Goal: Transaction & Acquisition: Complete application form

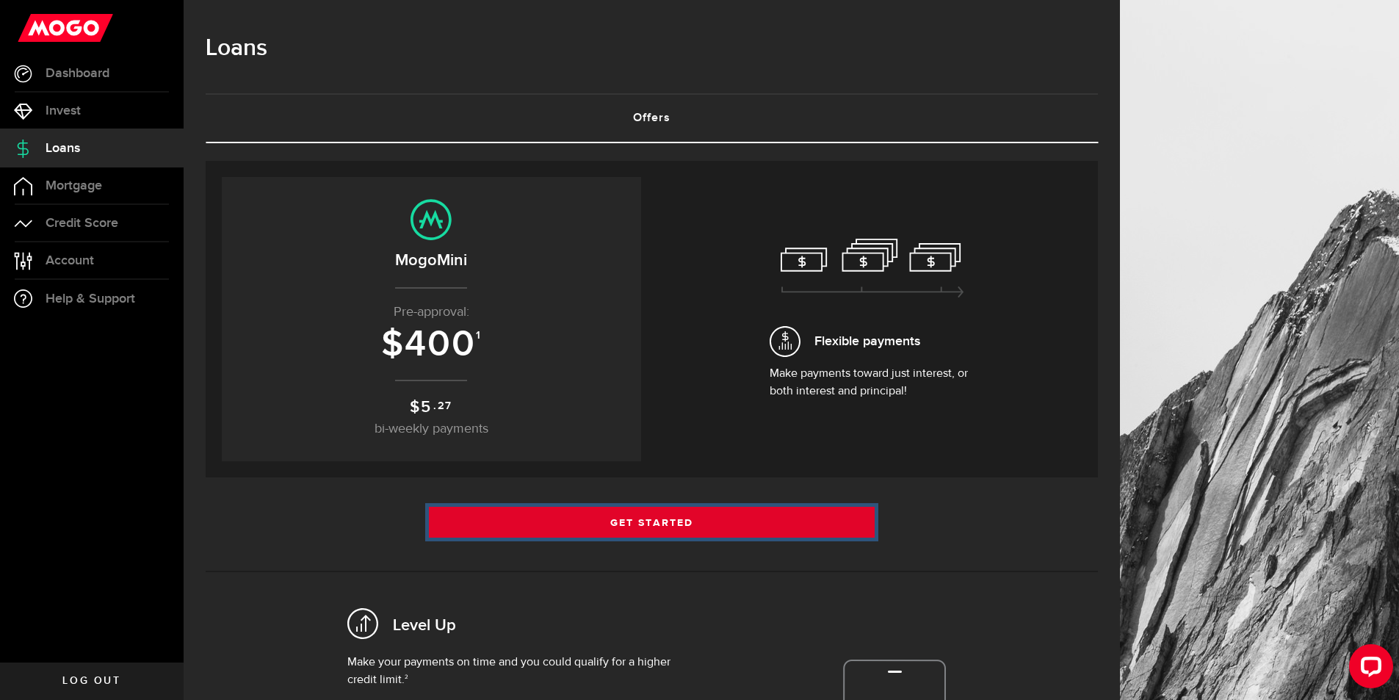
click at [671, 528] on link "Get Started" at bounding box center [652, 522] width 447 height 31
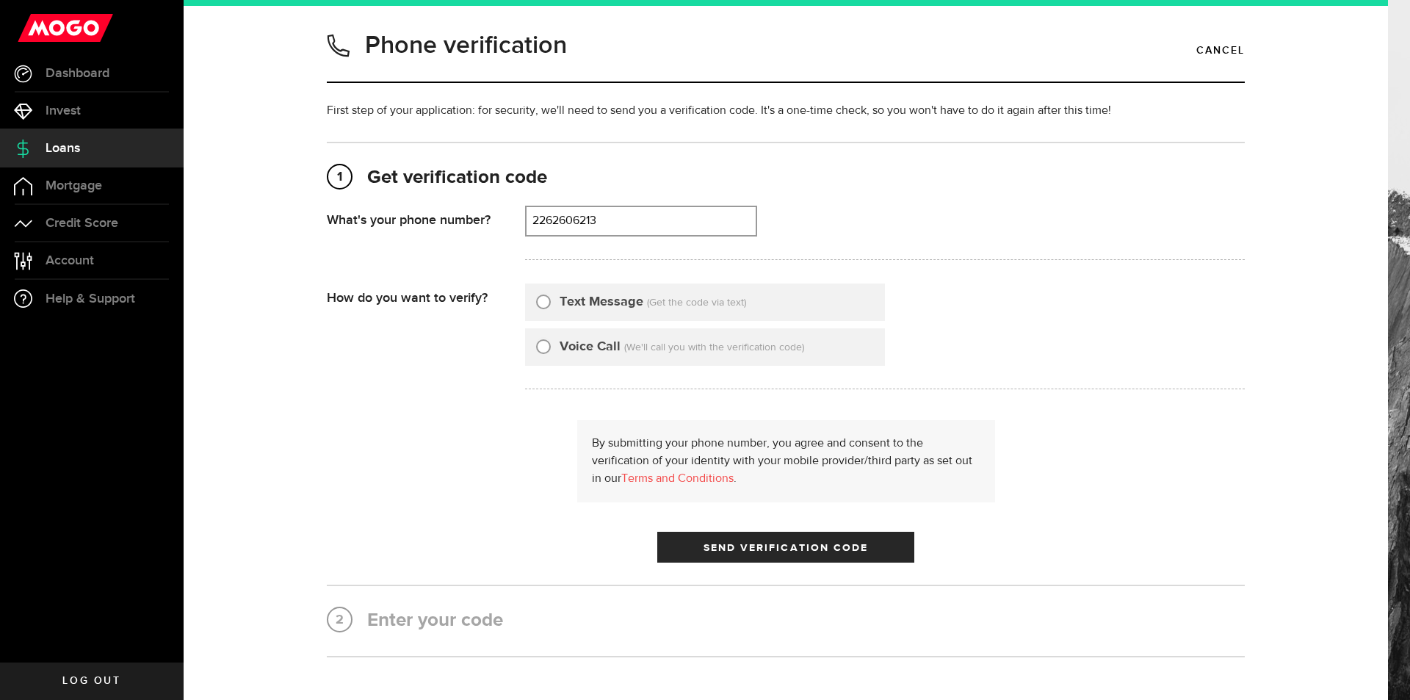
type input "2262606213"
click at [573, 304] on label "Text Message" at bounding box center [602, 302] width 84 height 20
click at [551, 304] on input "Text Message" at bounding box center [543, 299] width 15 height 15
radio input "true"
click at [732, 546] on span "Send Verification Code" at bounding box center [786, 548] width 165 height 10
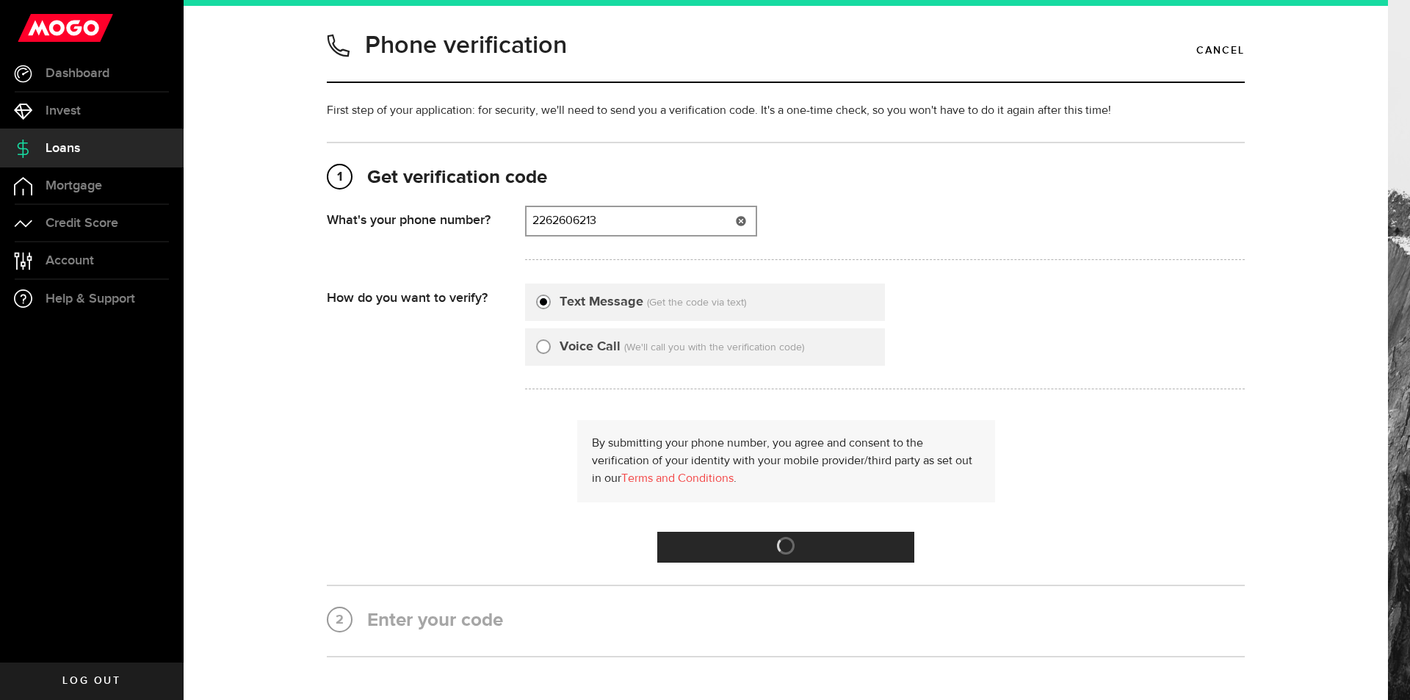
type input "2262606213"
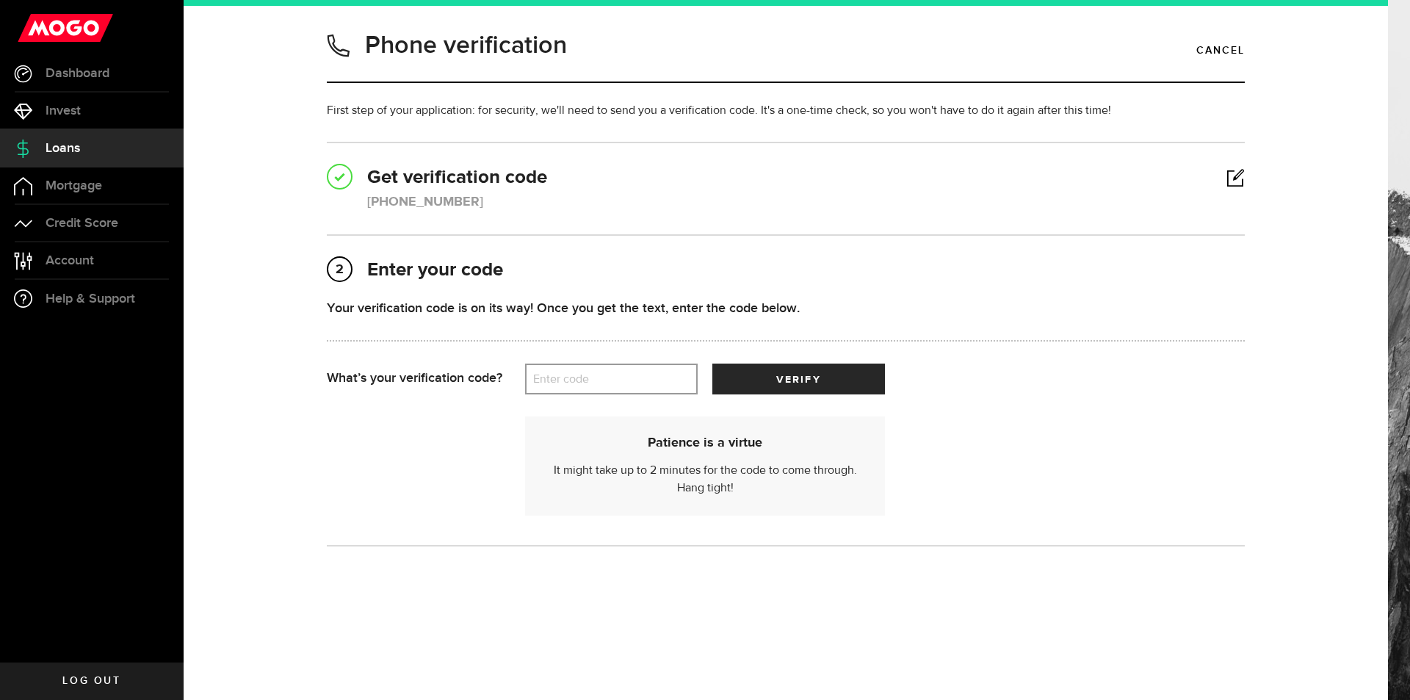
click at [657, 356] on div "Your verification code is on its way! Once you get the text, enter the code bel…" at bounding box center [786, 330] width 918 height 65
click at [646, 373] on label "Enter code" at bounding box center [611, 379] width 173 height 30
click at [646, 373] on input "Enter code" at bounding box center [611, 379] width 173 height 31
type input "15409"
click at [760, 372] on button "verify" at bounding box center [799, 379] width 173 height 31
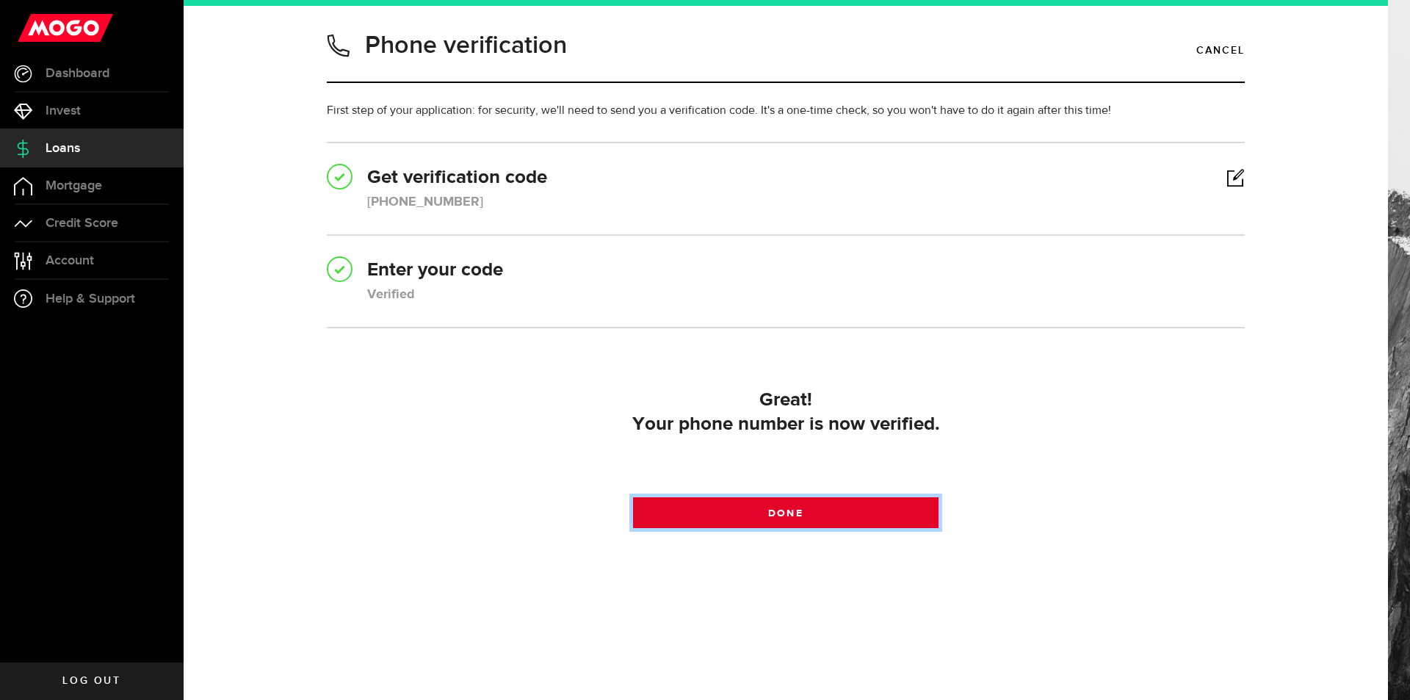
click at [782, 519] on span at bounding box center [785, 516] width 23 height 23
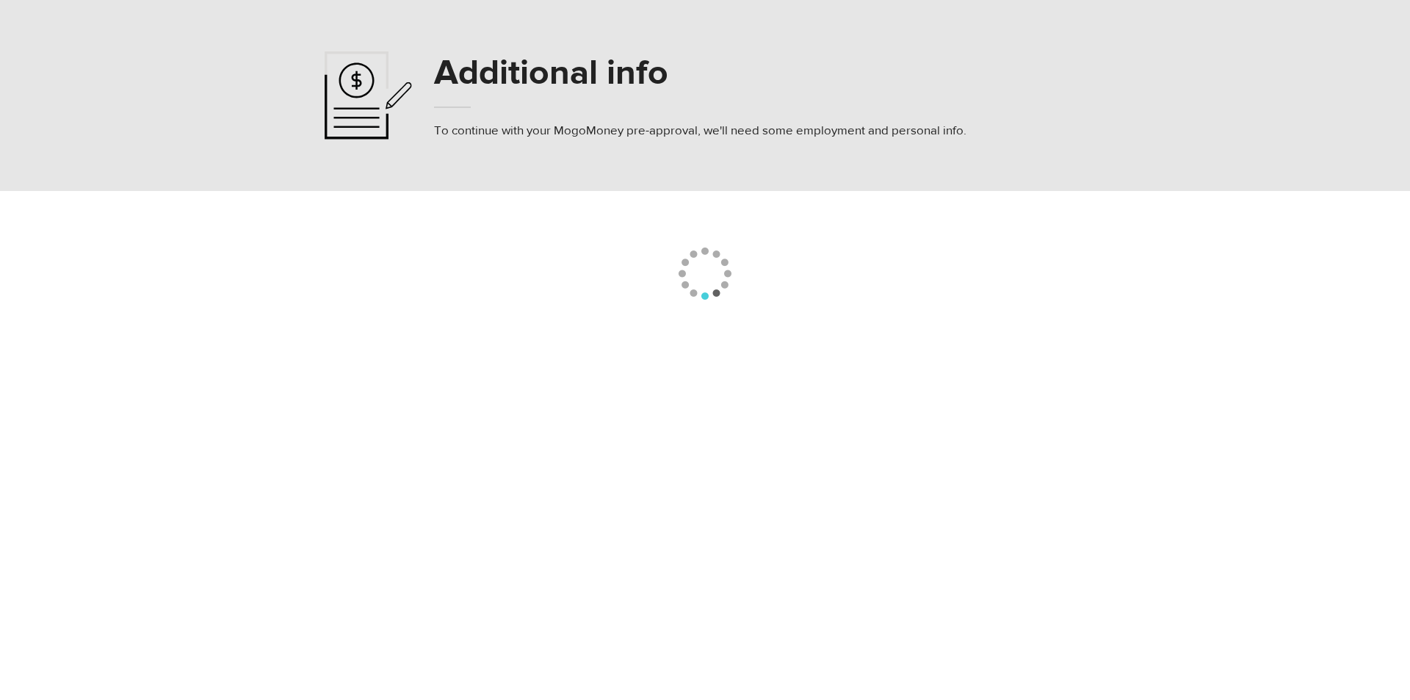
select select
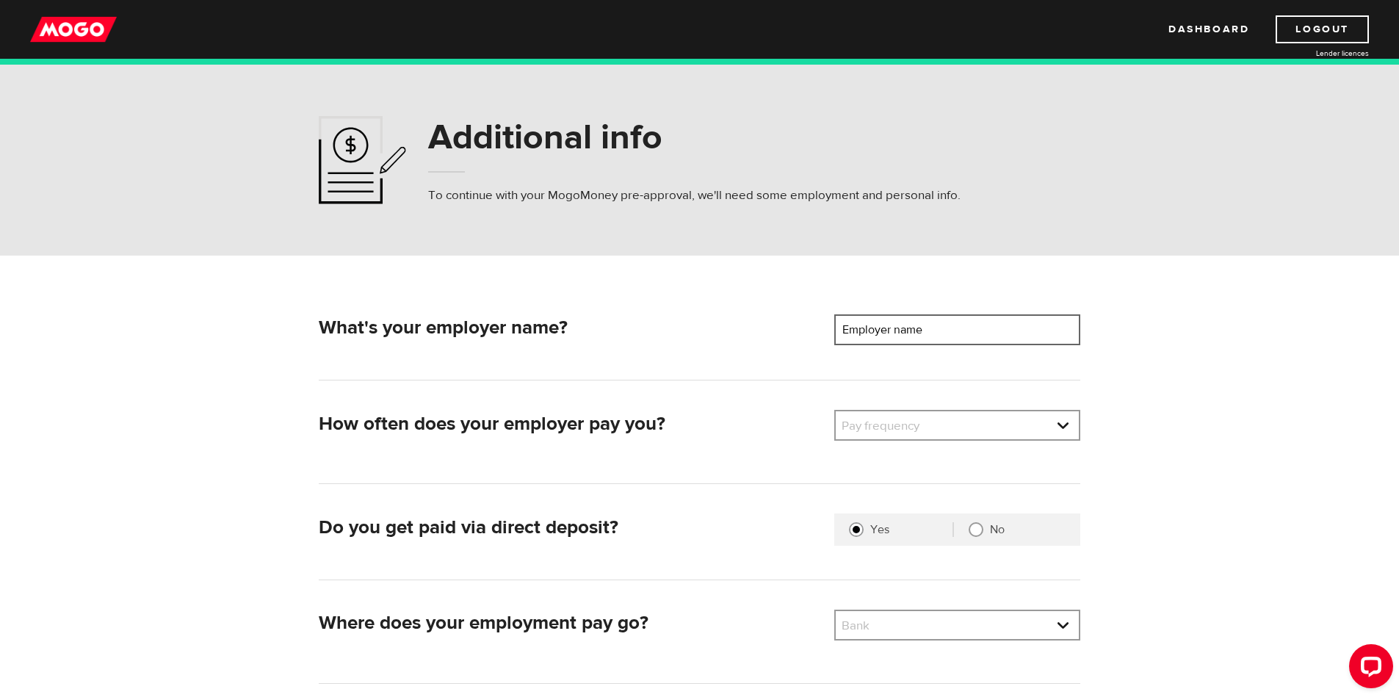
click at [980, 338] on input "Employer name" at bounding box center [957, 329] width 246 height 31
type input "Commissionaires"
click at [871, 494] on li "Bi-Weekly" at bounding box center [957, 499] width 243 height 24
select select "2"
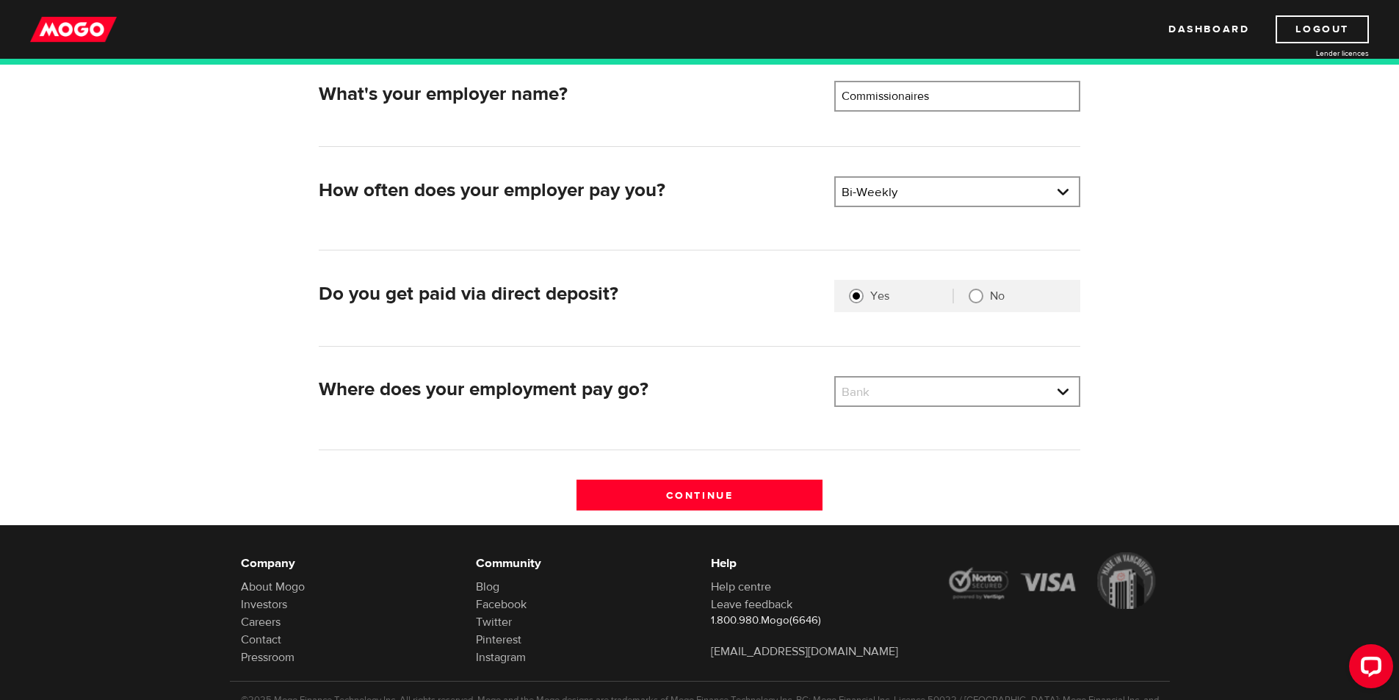
scroll to position [245, 0]
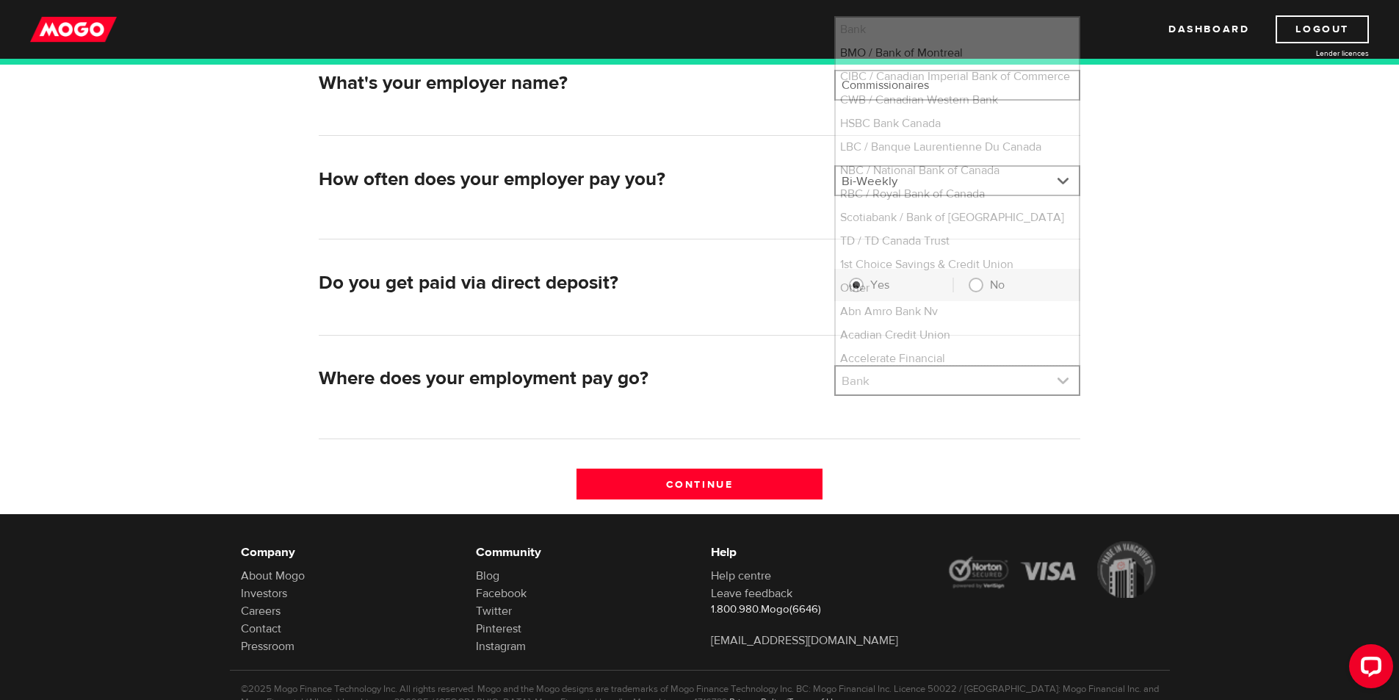
click at [954, 377] on link at bounding box center [957, 381] width 243 height 28
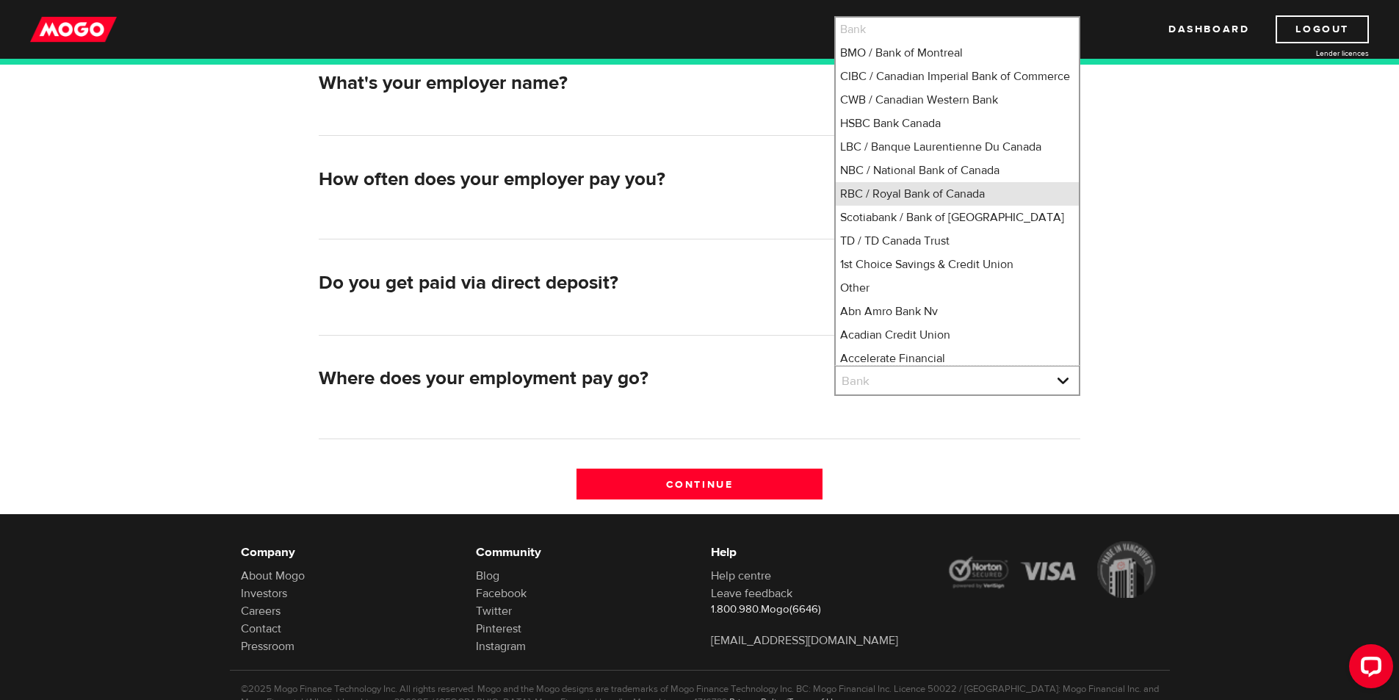
click at [913, 206] on li "RBC / Royal Bank of Canada" at bounding box center [957, 194] width 243 height 24
select select "8"
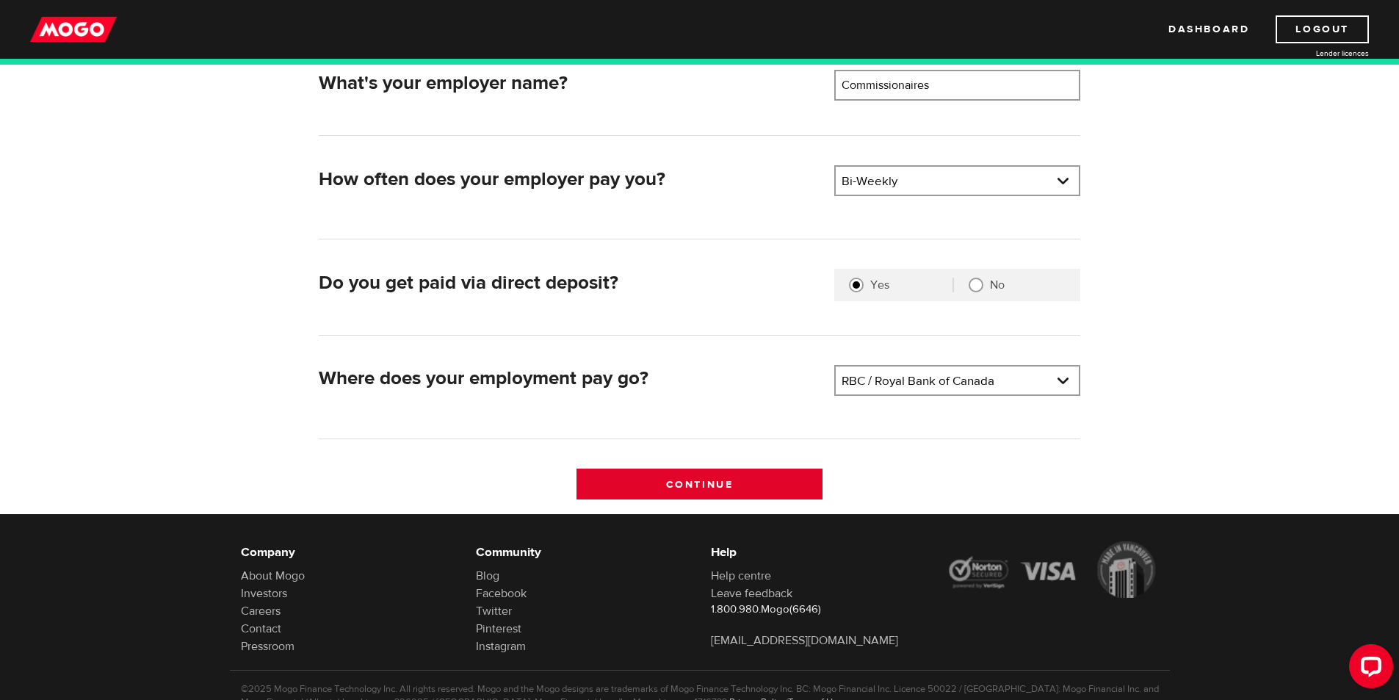
click at [699, 483] on input "Continue" at bounding box center [700, 484] width 246 height 31
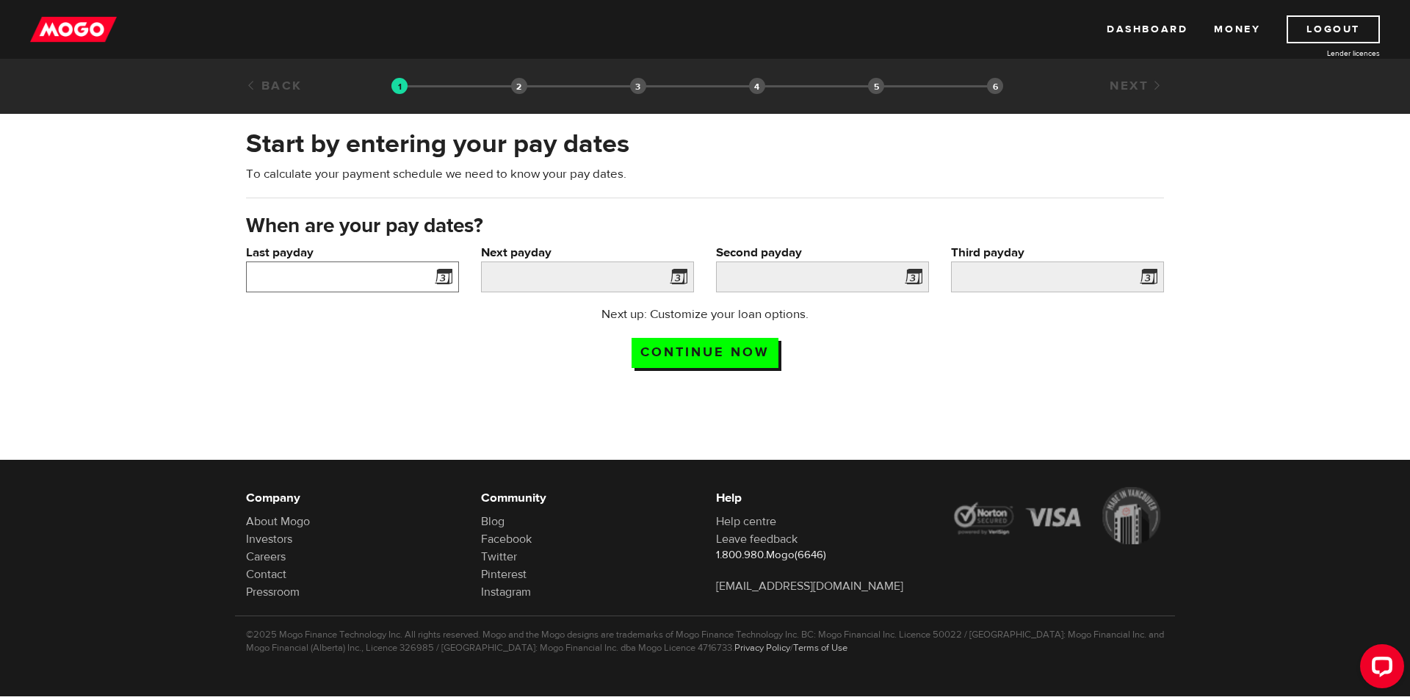
click at [373, 275] on input "Last payday" at bounding box center [352, 276] width 213 height 31
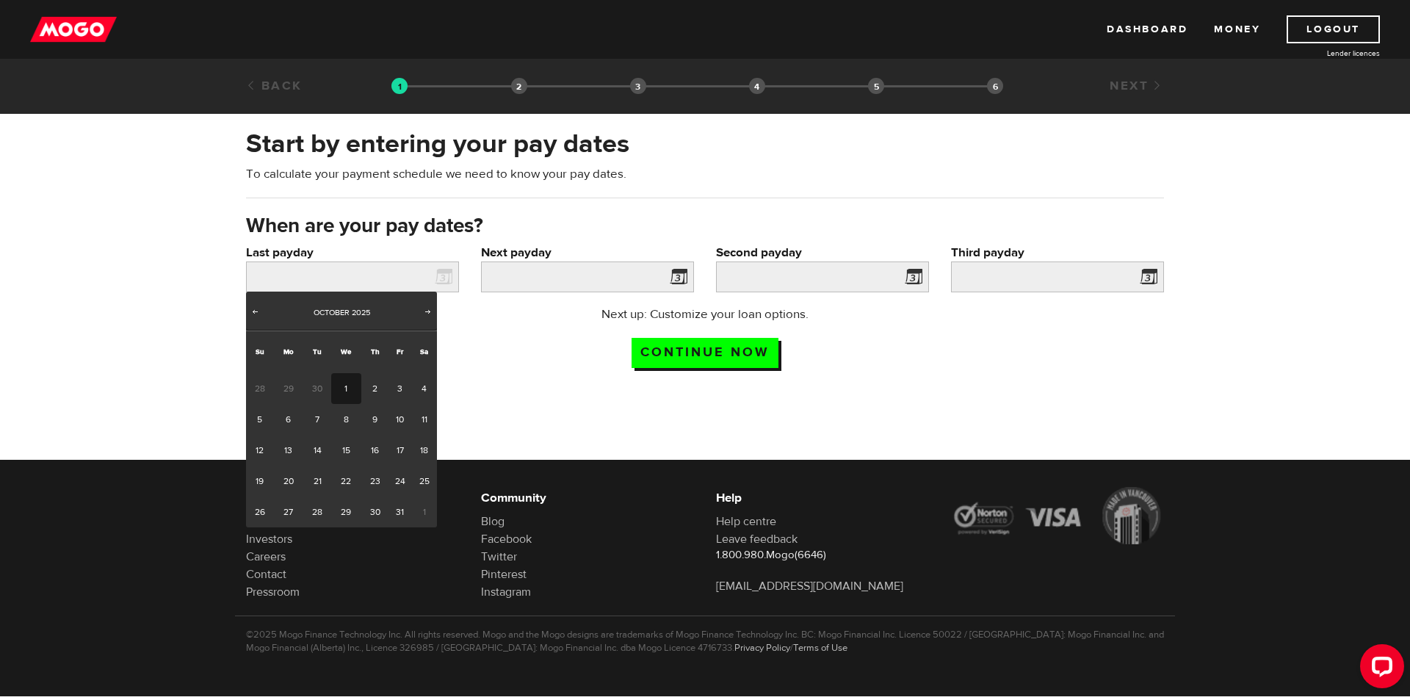
click at [352, 381] on link "1" at bounding box center [346, 388] width 30 height 31
type input "2025/10/01"
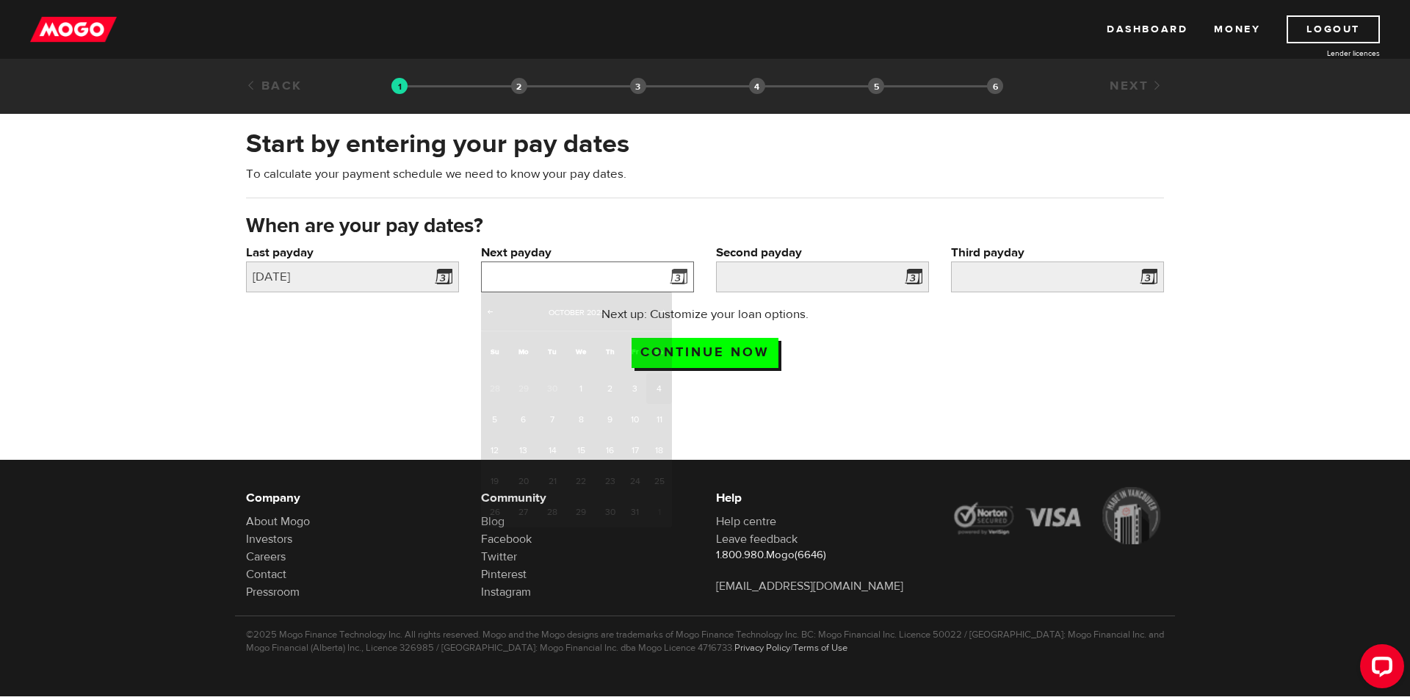
click at [585, 275] on input "Next payday" at bounding box center [587, 276] width 213 height 31
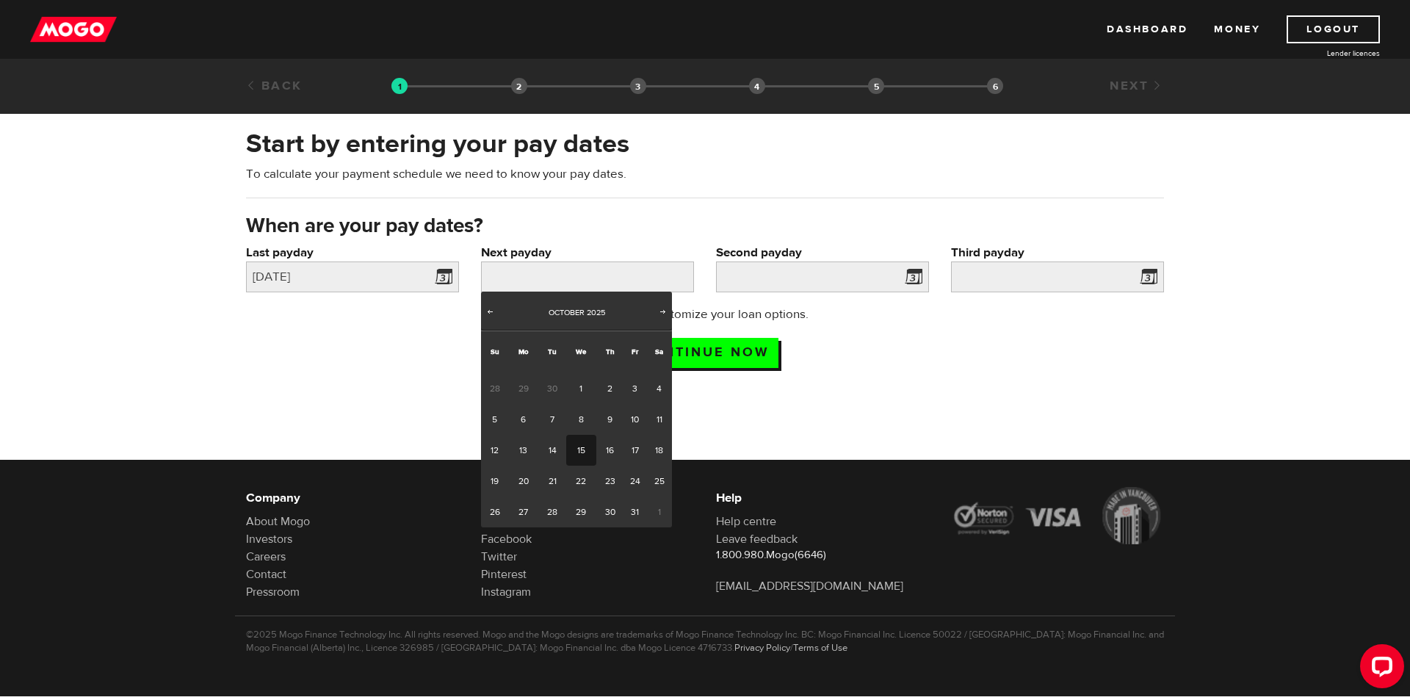
click at [585, 450] on link "15" at bounding box center [581, 450] width 30 height 31
type input "2025/10/15"
type input "2025/10/29"
type input "2025/11/12"
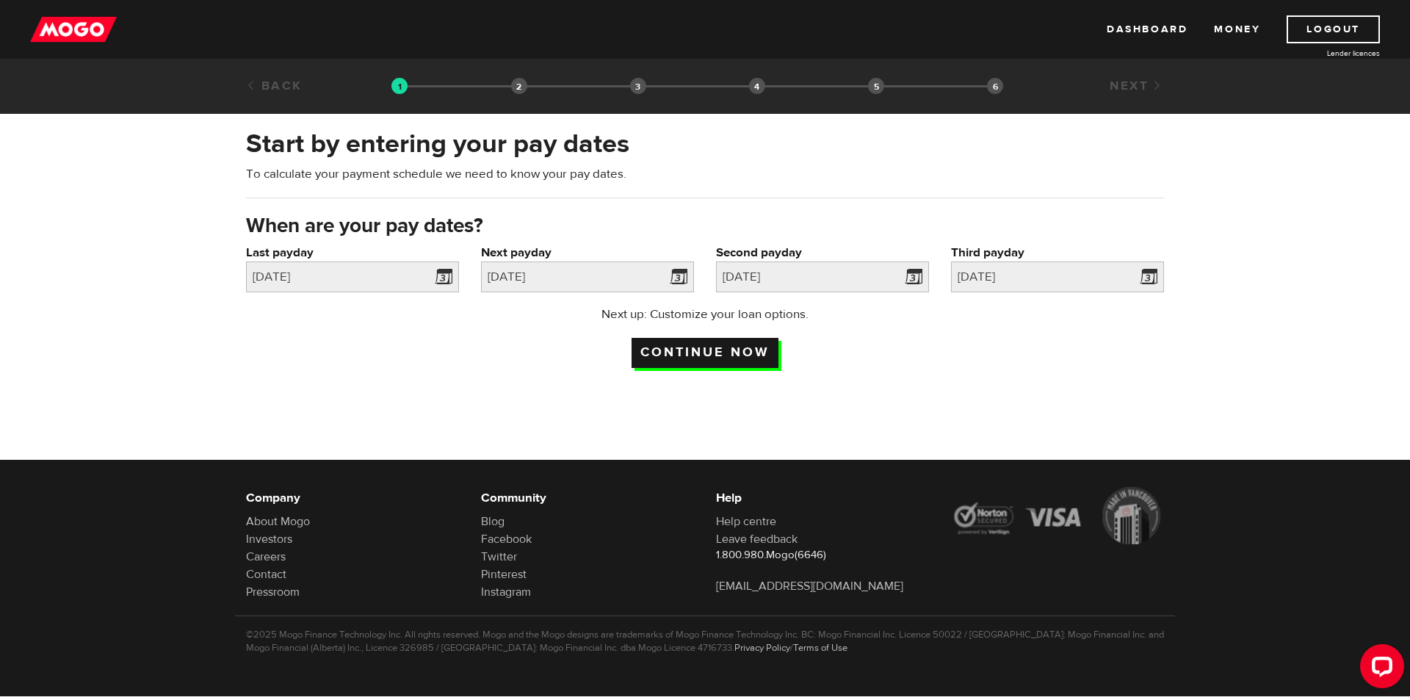
click at [737, 350] on input "Continue now" at bounding box center [705, 353] width 147 height 30
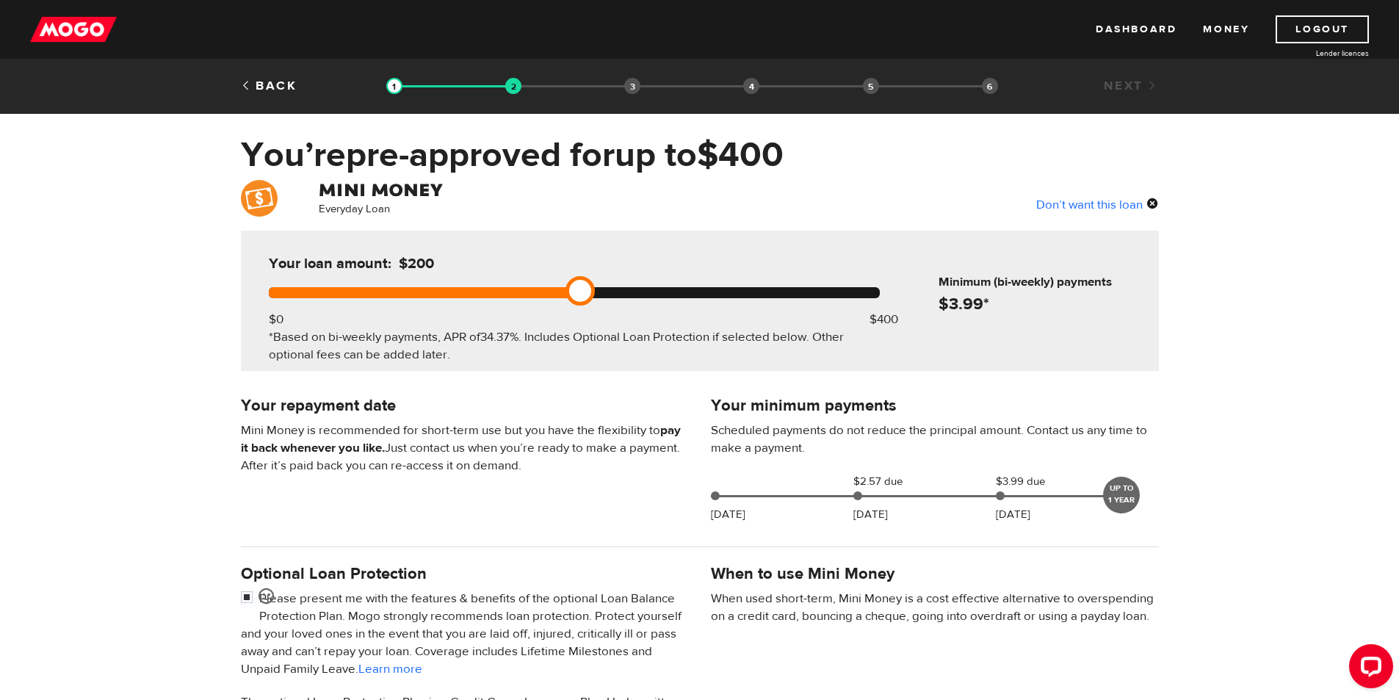
drag, startPoint x: 881, startPoint y: 292, endPoint x: 571, endPoint y: 297, distance: 310.0
click at [571, 297] on link at bounding box center [580, 290] width 29 height 29
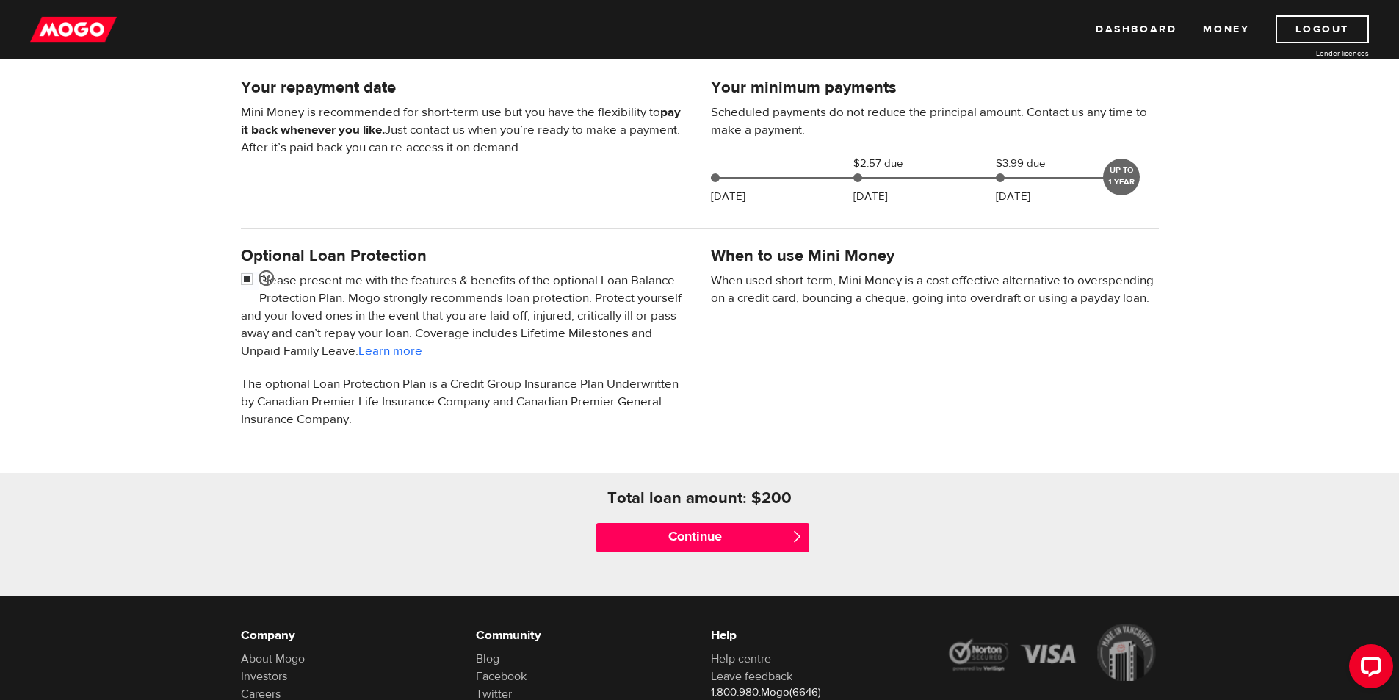
scroll to position [162, 0]
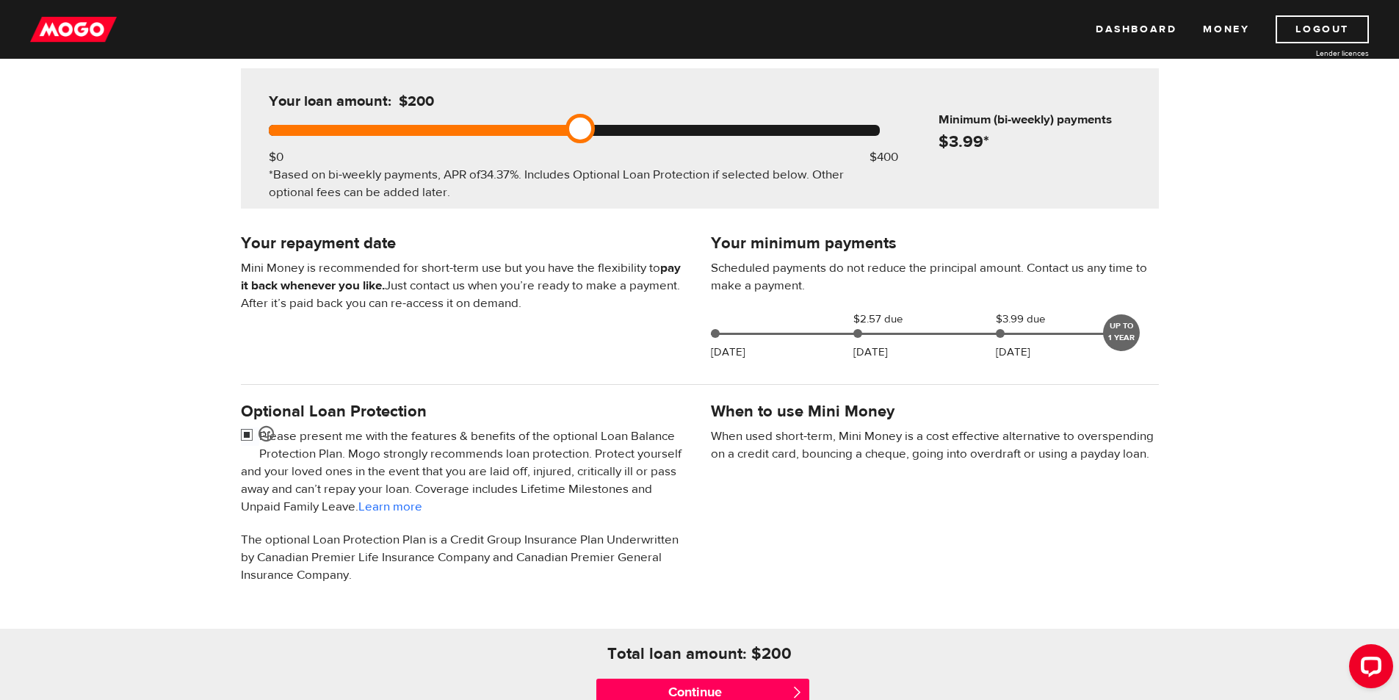
click at [246, 435] on input "checkbox" at bounding box center [250, 437] width 18 height 18
checkbox input "false"
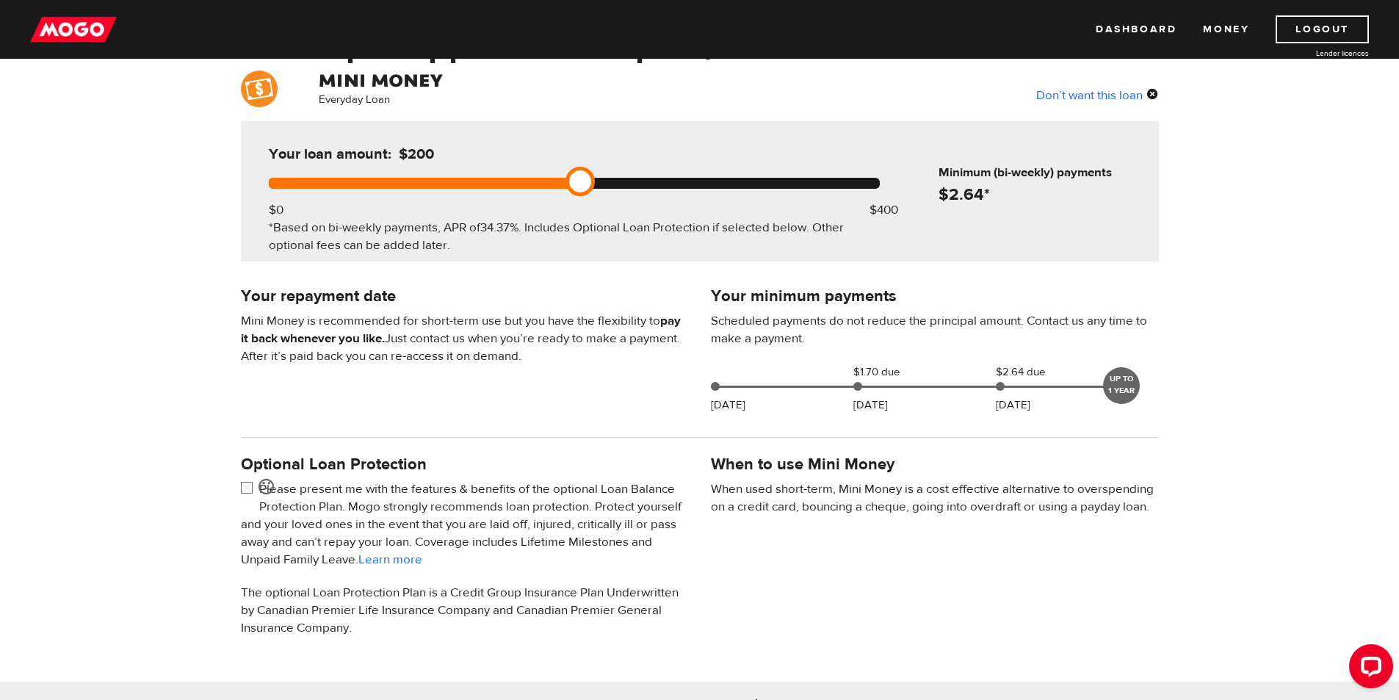
scroll to position [108, 0]
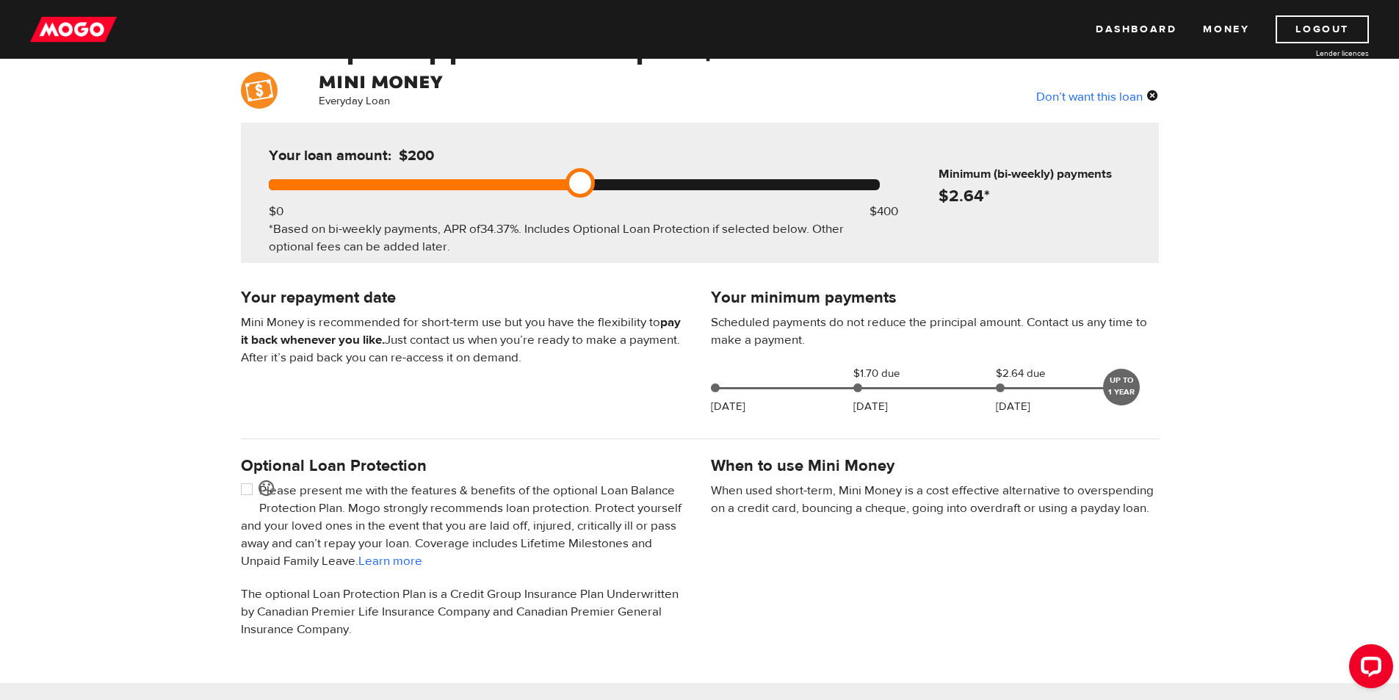
drag, startPoint x: 577, startPoint y: 178, endPoint x: 708, endPoint y: 195, distance: 132.5
click at [708, 195] on div "Your loan amount: $200 $0 $400 *Based on bi-weekly payments, APR of 34.37% . In…" at bounding box center [574, 193] width 655 height 140
click at [708, 184] on div at bounding box center [574, 184] width 611 height 11
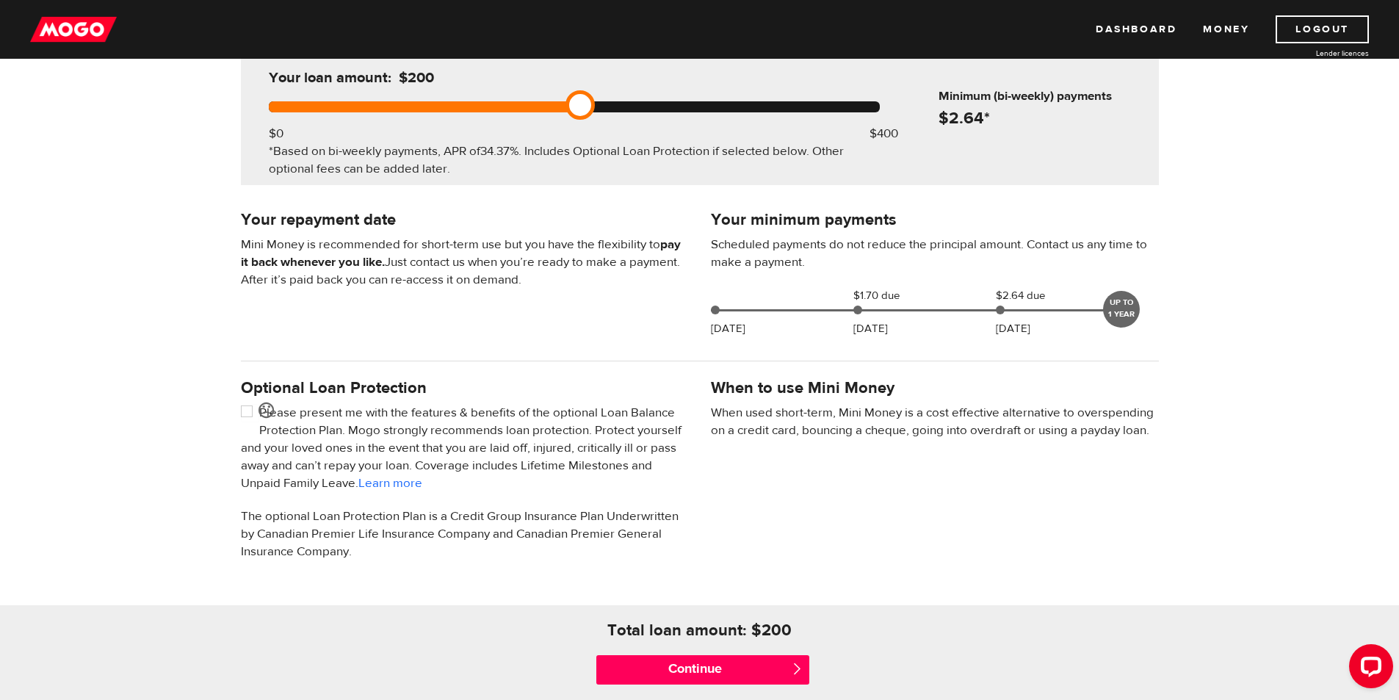
scroll to position [71, 0]
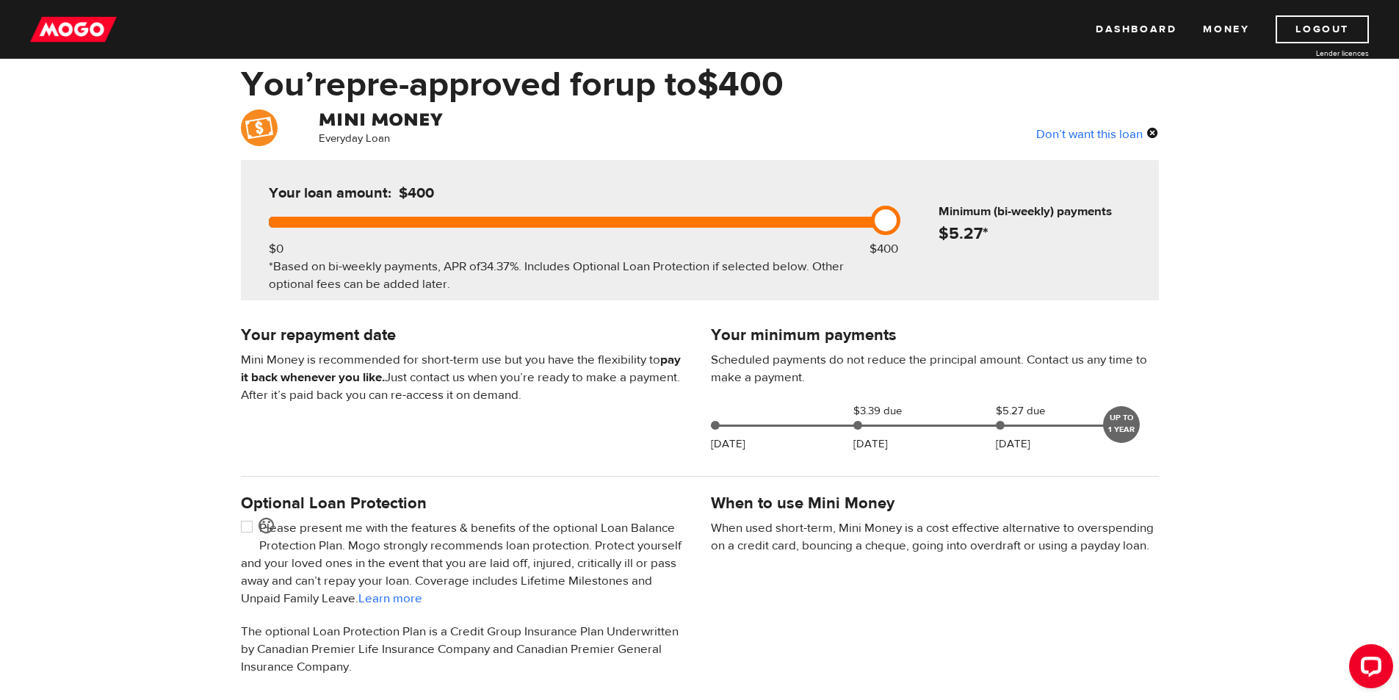
drag, startPoint x: 585, startPoint y: 224, endPoint x: 751, endPoint y: 217, distance: 166.9
click at [751, 217] on div at bounding box center [574, 222] width 611 height 11
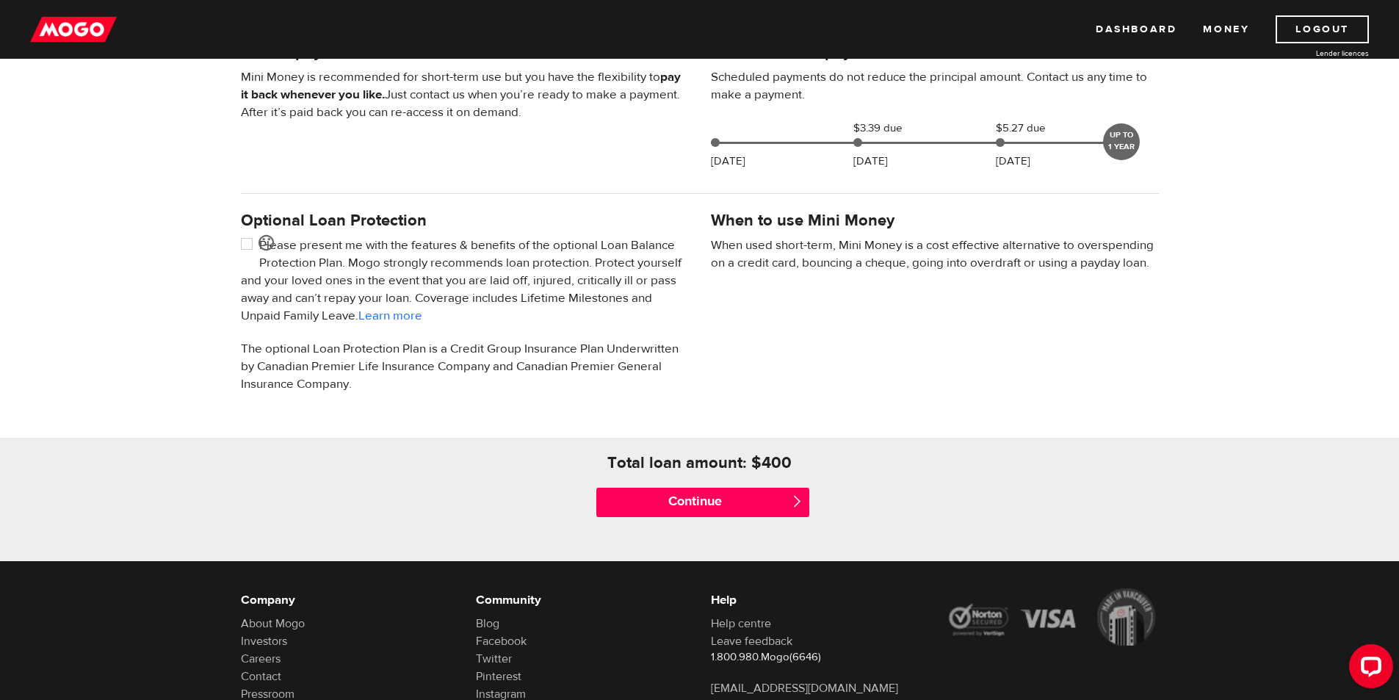
scroll to position [355, 0]
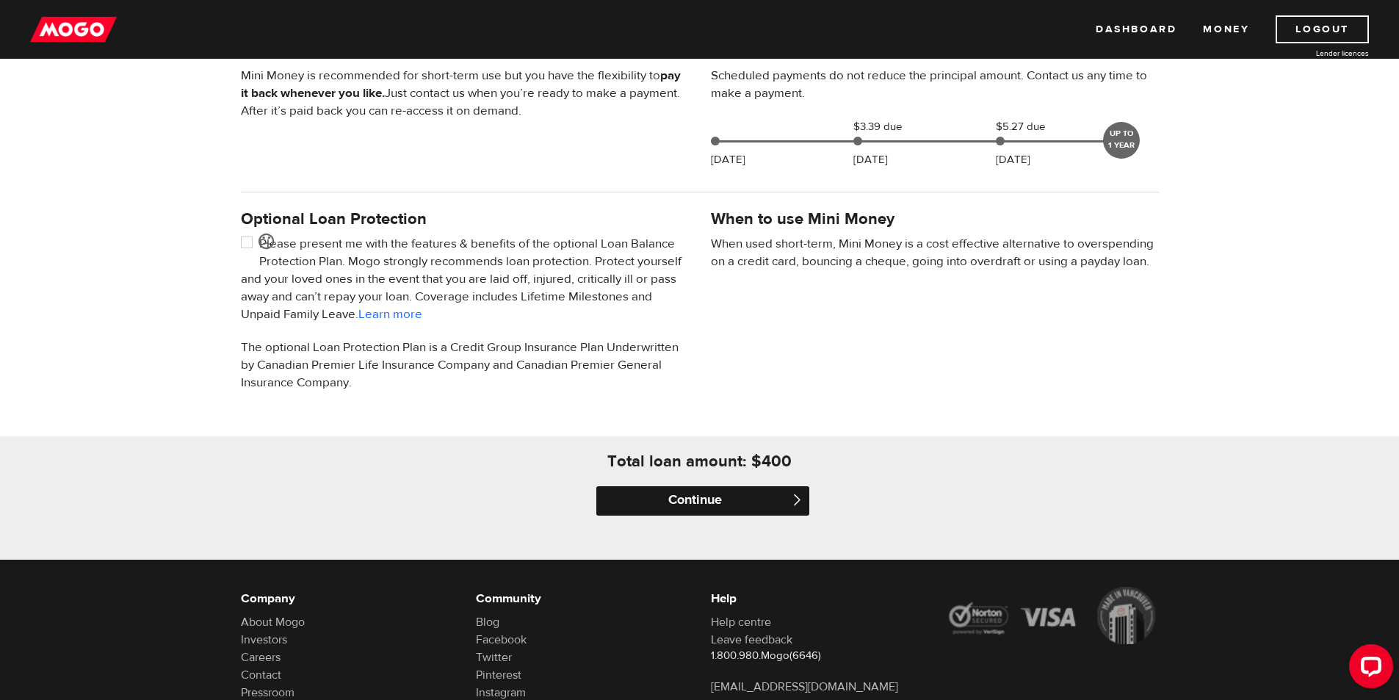
click at [741, 502] on input "Continue" at bounding box center [702, 500] width 213 height 29
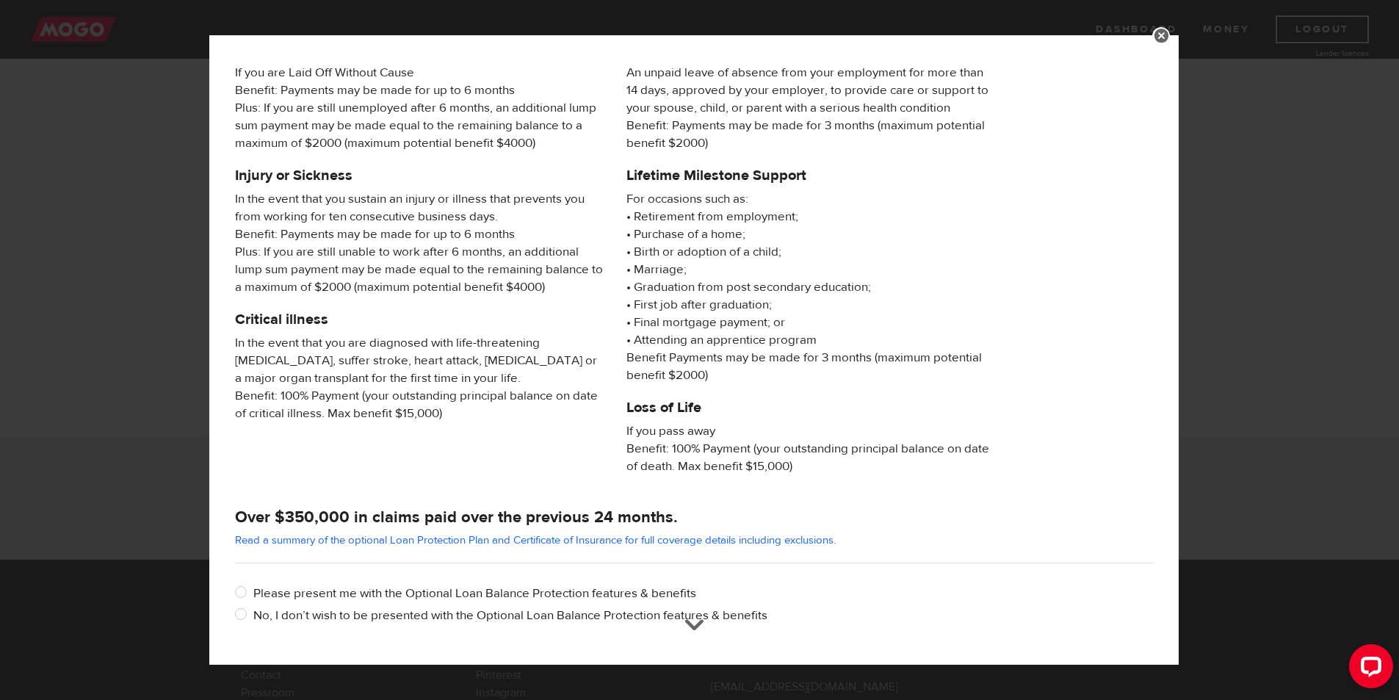
scroll to position [113, 0]
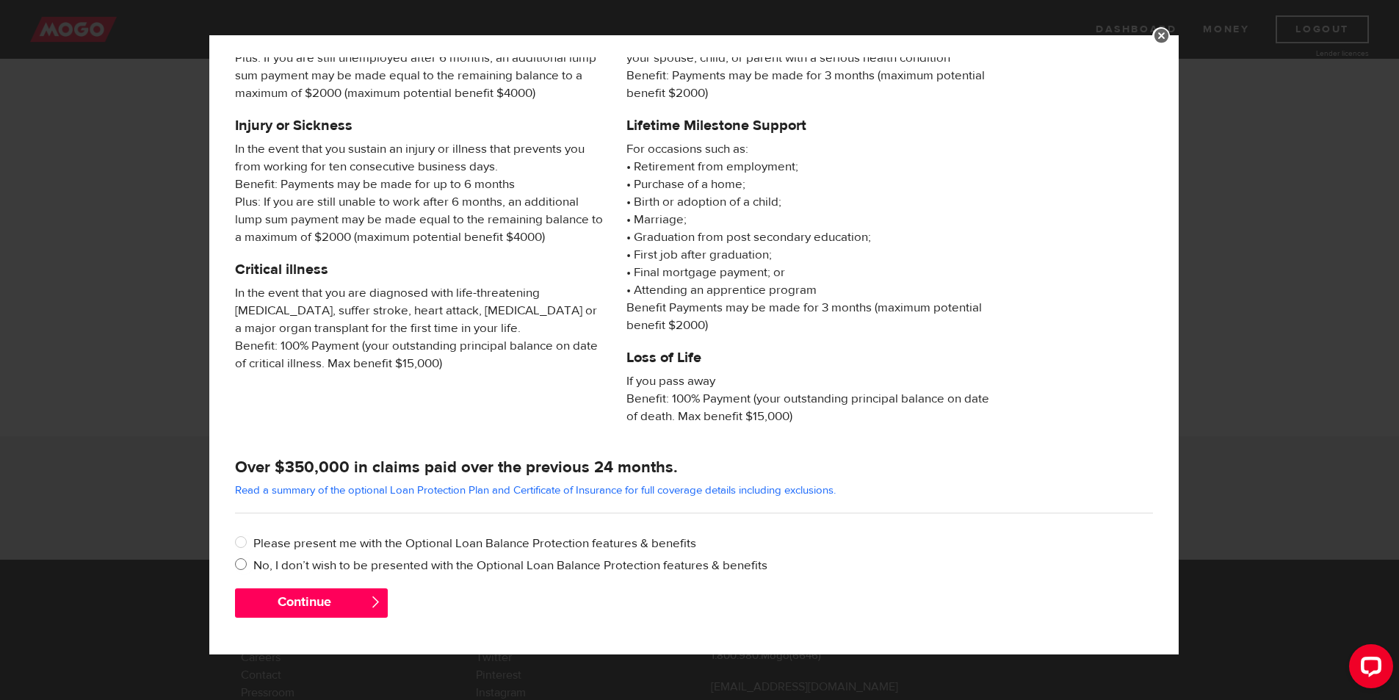
click at [251, 566] on input "No, I don’t wish to be presented with the Optional Loan Balance Protection feat…" at bounding box center [244, 566] width 18 height 18
radio input "true"
click at [331, 602] on button "Continue" at bounding box center [311, 602] width 153 height 29
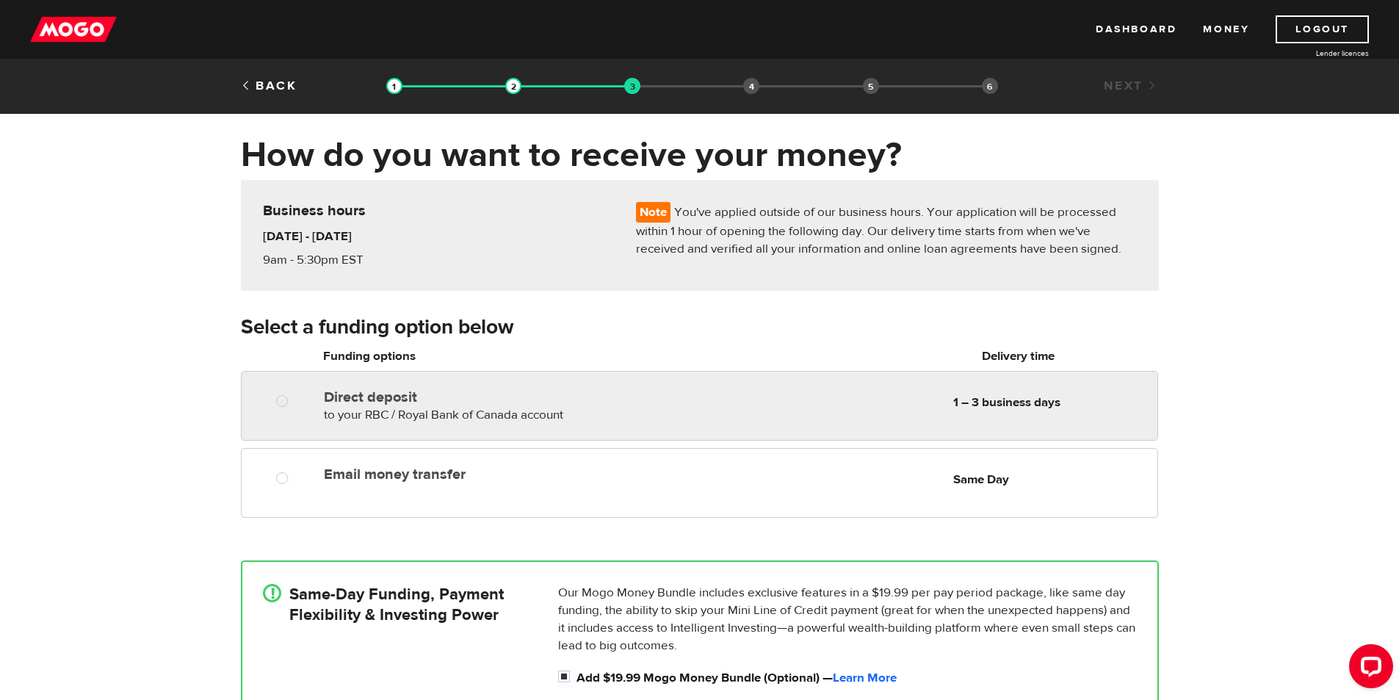
radio input "true"
click at [1010, 398] on b "1 – 3 business days" at bounding box center [1006, 402] width 107 height 16
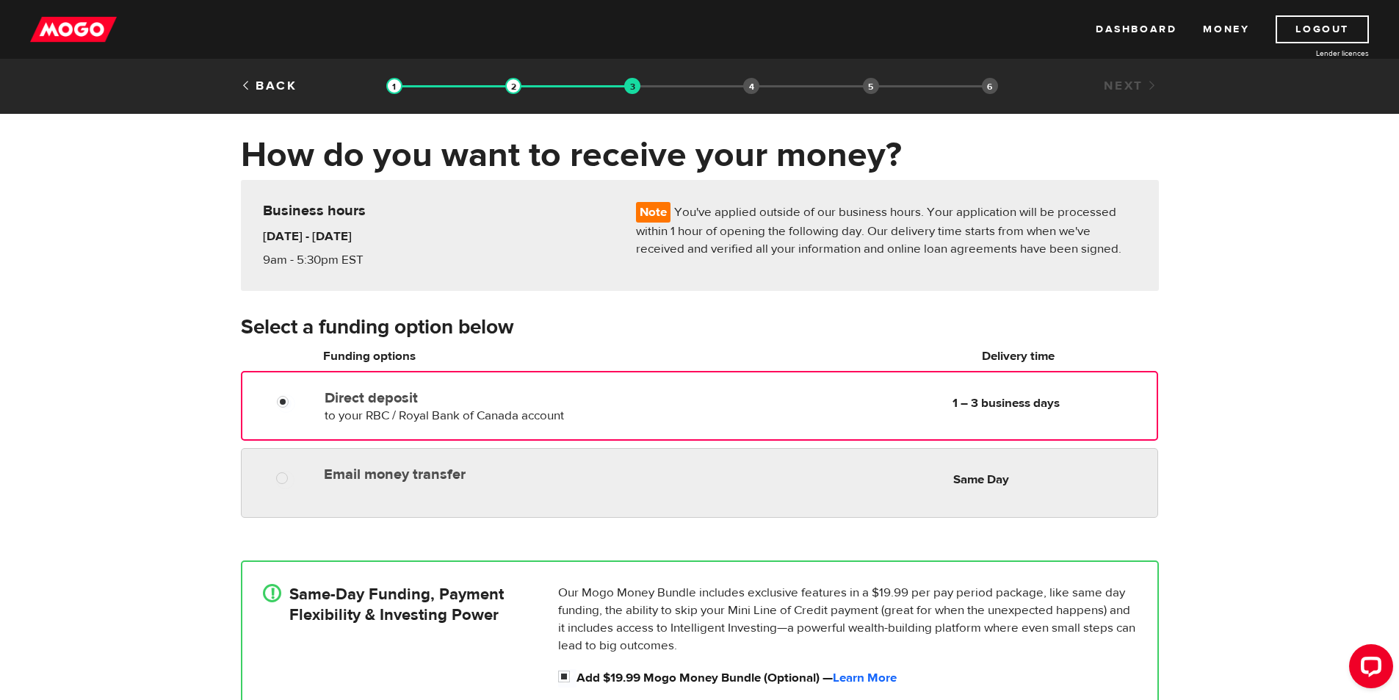
radio input "true"
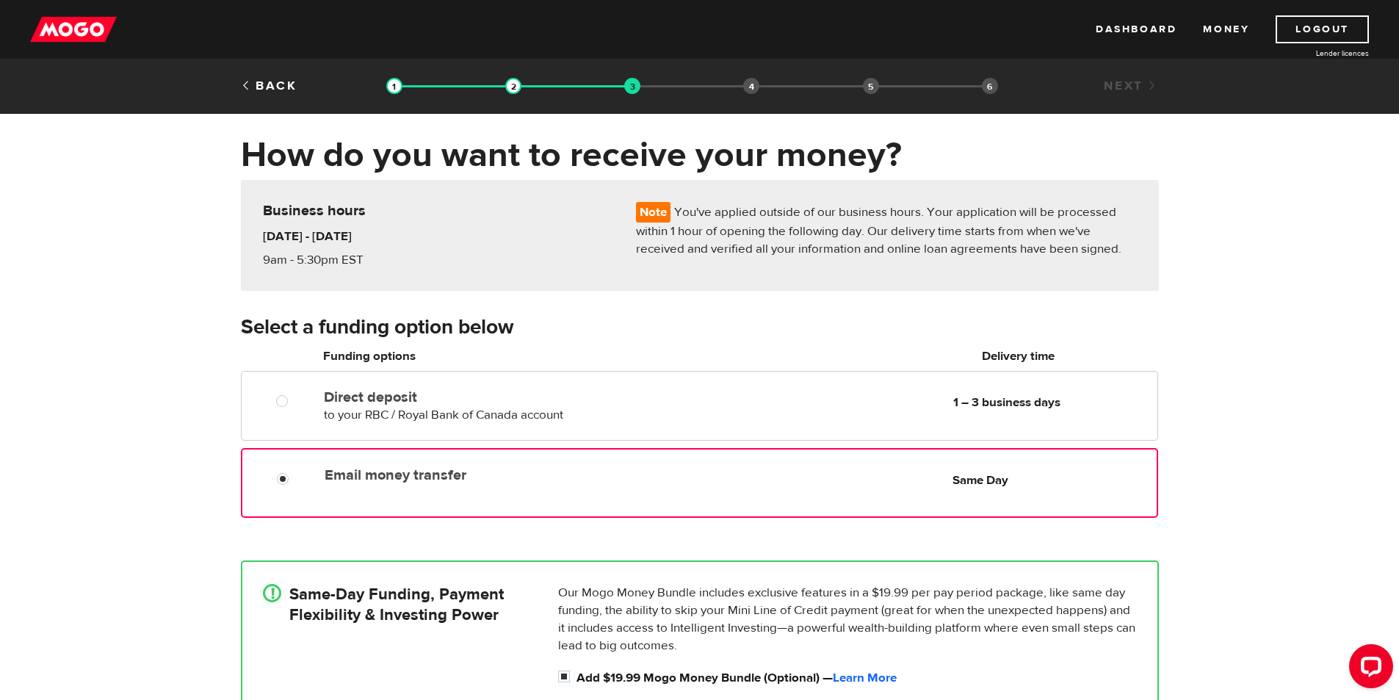
click at [942, 465] on div "Email money transfer Delivery in Same Day Same Day" at bounding box center [737, 475] width 837 height 29
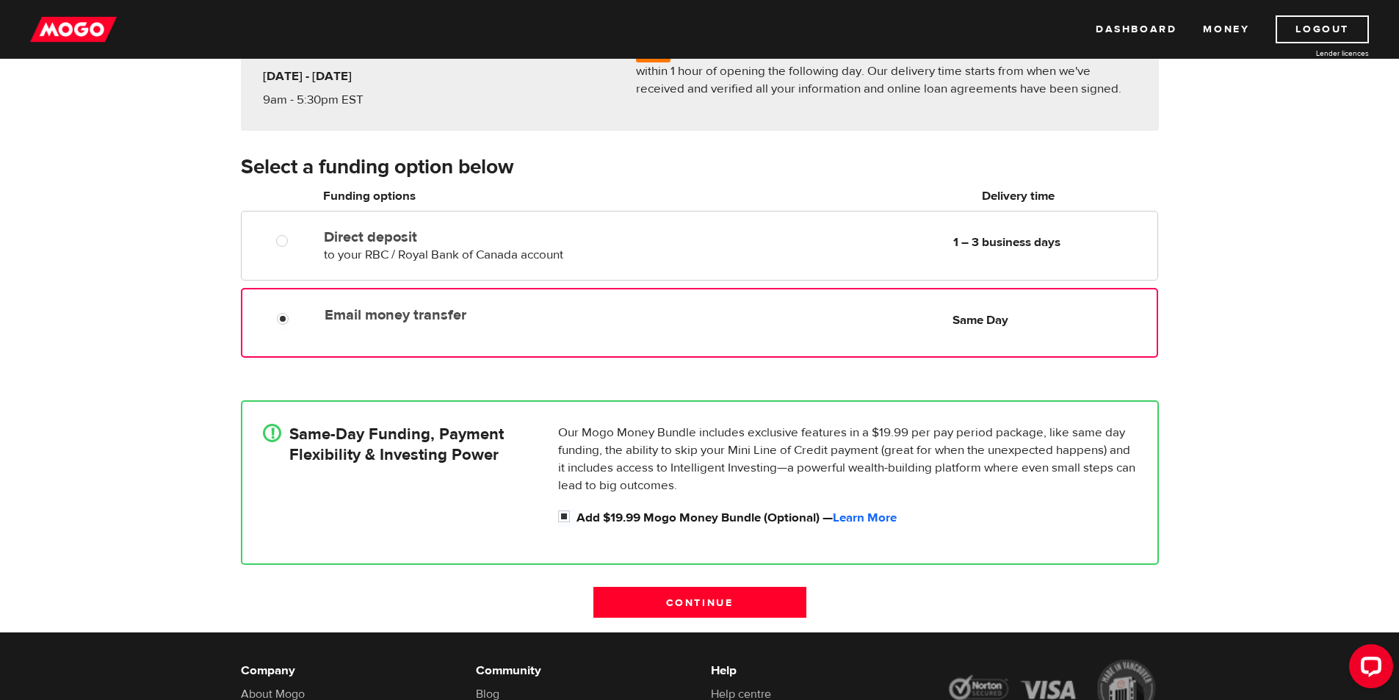
scroll to position [178, 0]
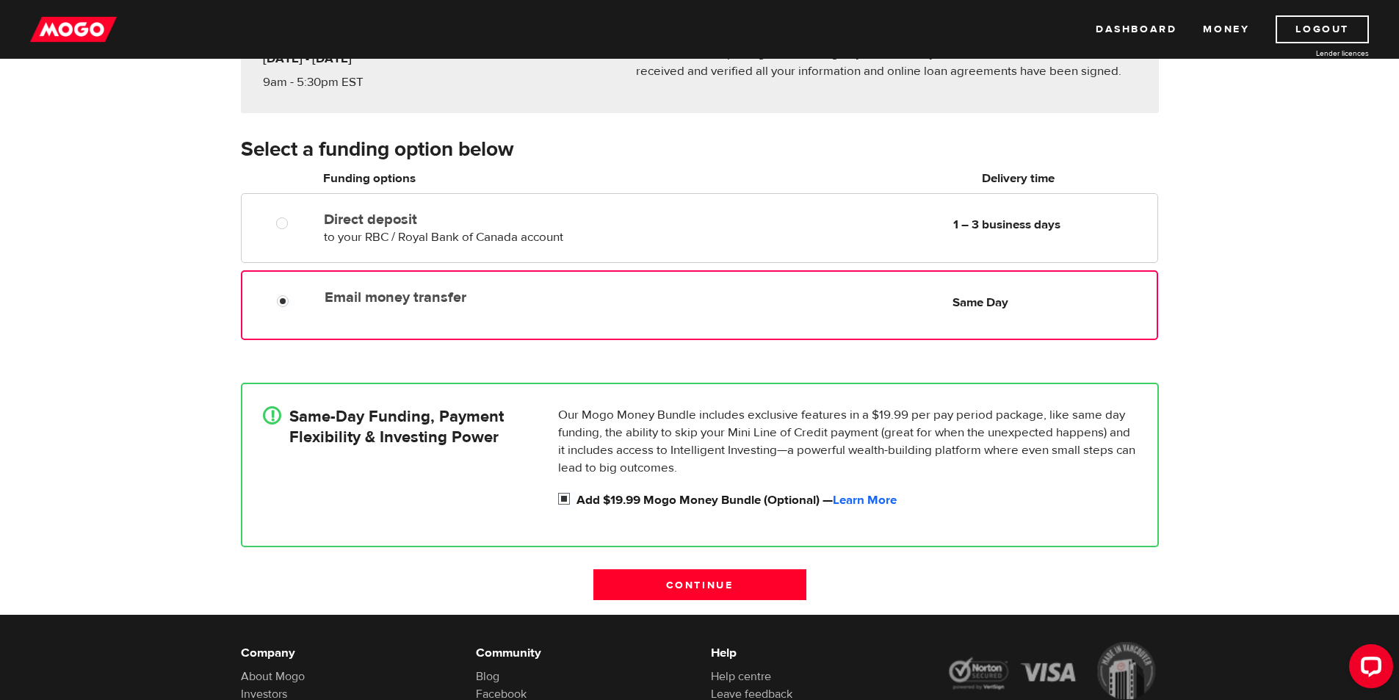
click at [565, 501] on input "Add $19.99 Mogo Money Bundle (Optional) — Learn More" at bounding box center [567, 500] width 18 height 18
checkbox input "false"
radio input "false"
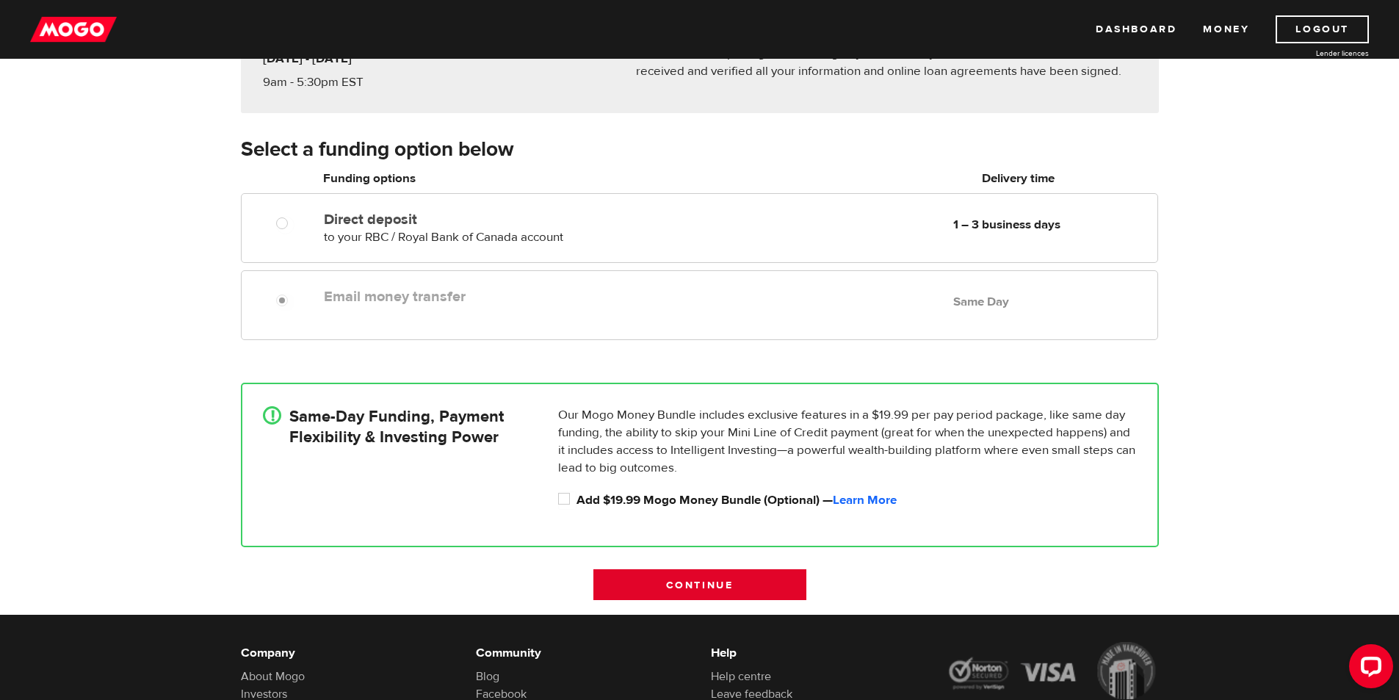
click at [728, 580] on input "Continue" at bounding box center [700, 584] width 213 height 31
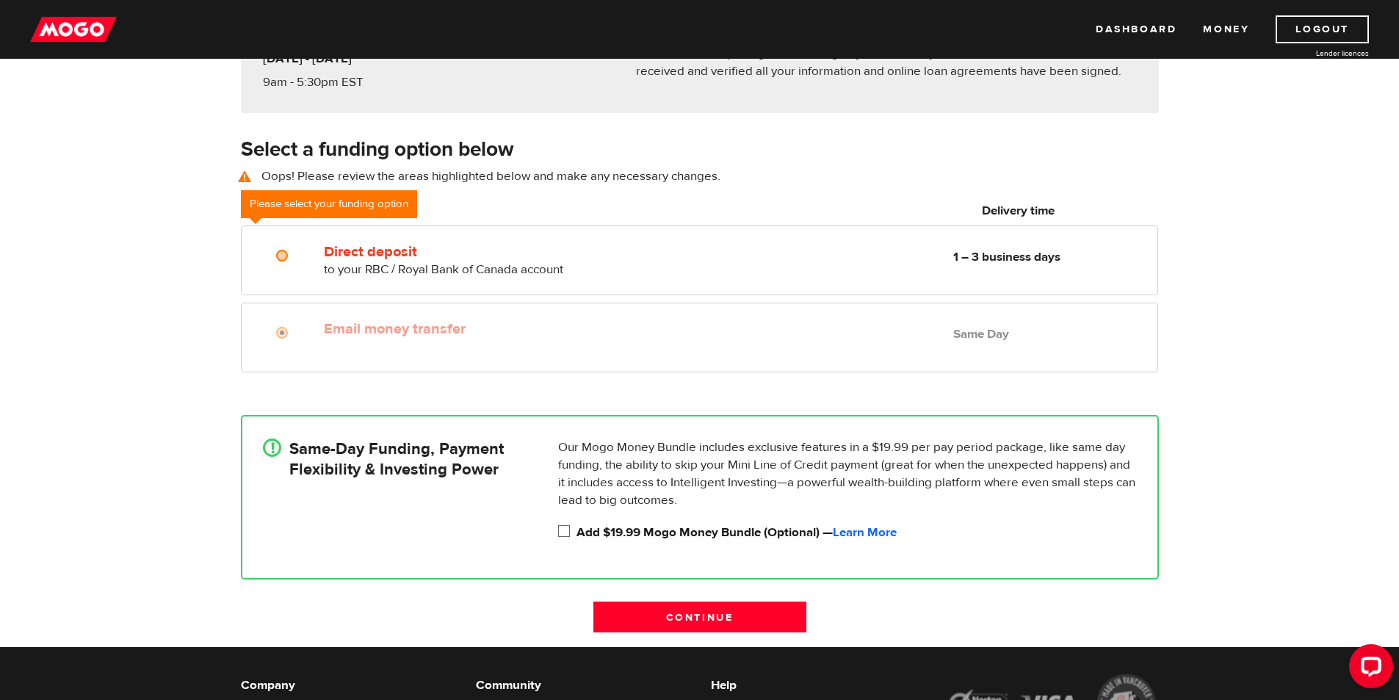
click at [568, 530] on input "Add $19.99 Mogo Money Bundle (Optional) — Learn More" at bounding box center [567, 533] width 18 height 18
checkbox input "true"
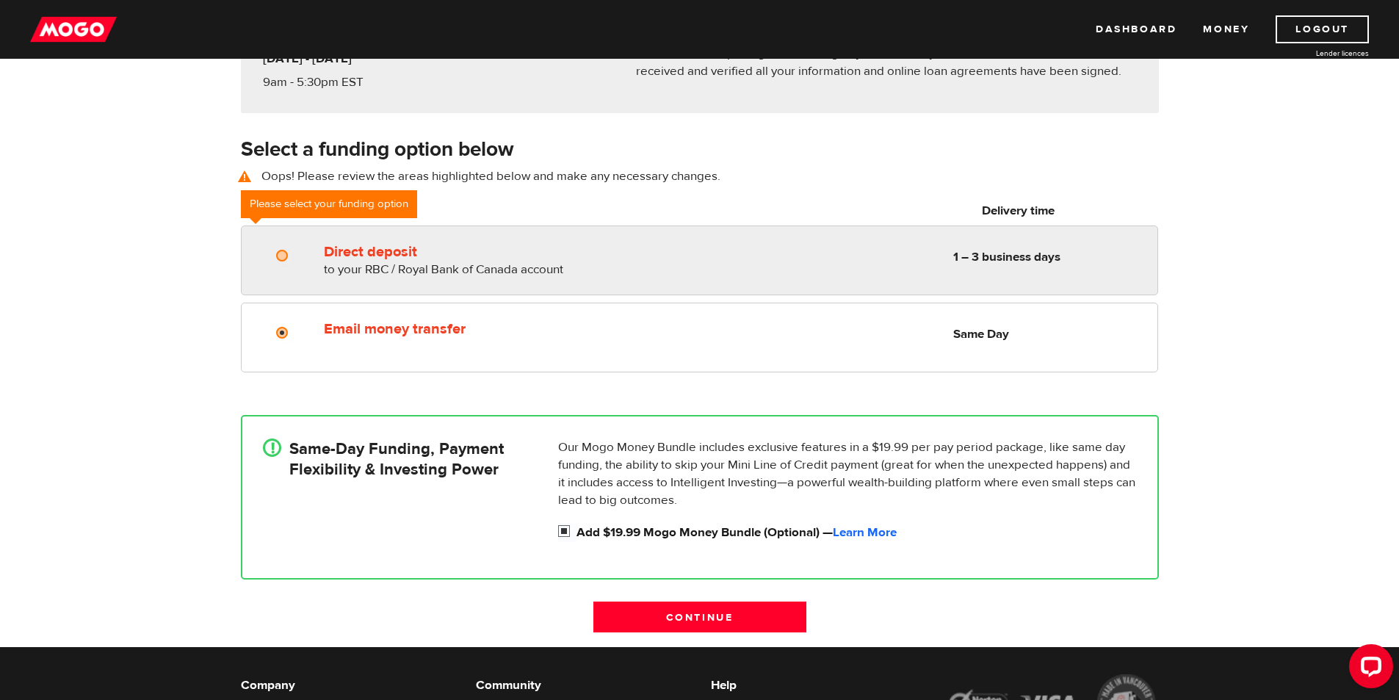
radio input "true"
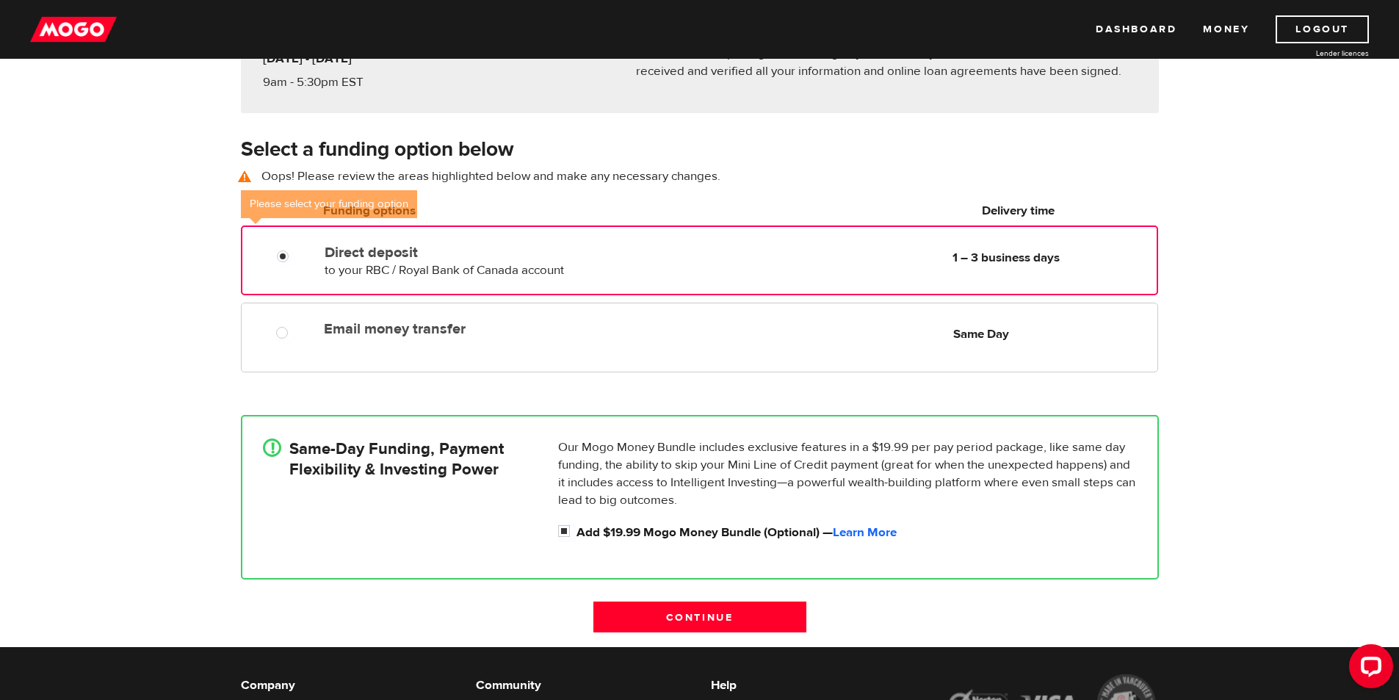
click at [605, 278] on div "Direct deposit to your RBC / Royal Bank of Canada account Delivery in 1 – 3 bus…" at bounding box center [699, 261] width 917 height 70
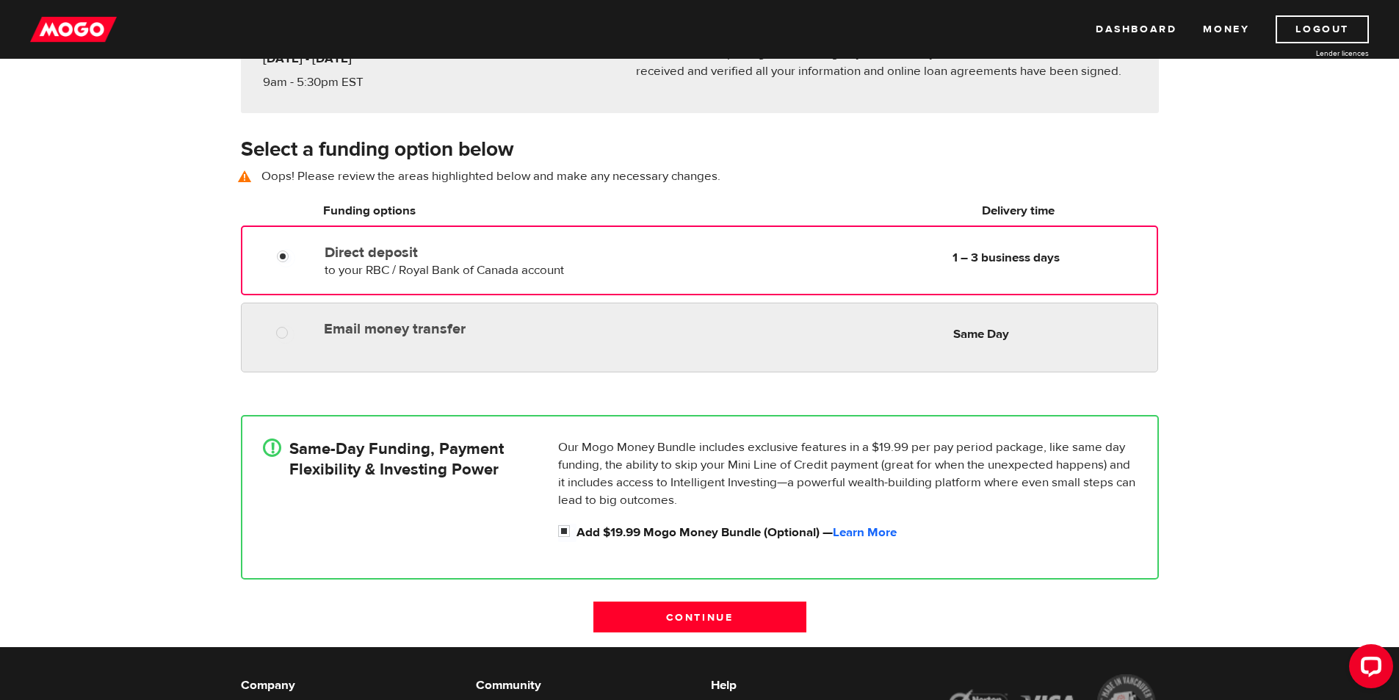
radio input "true"
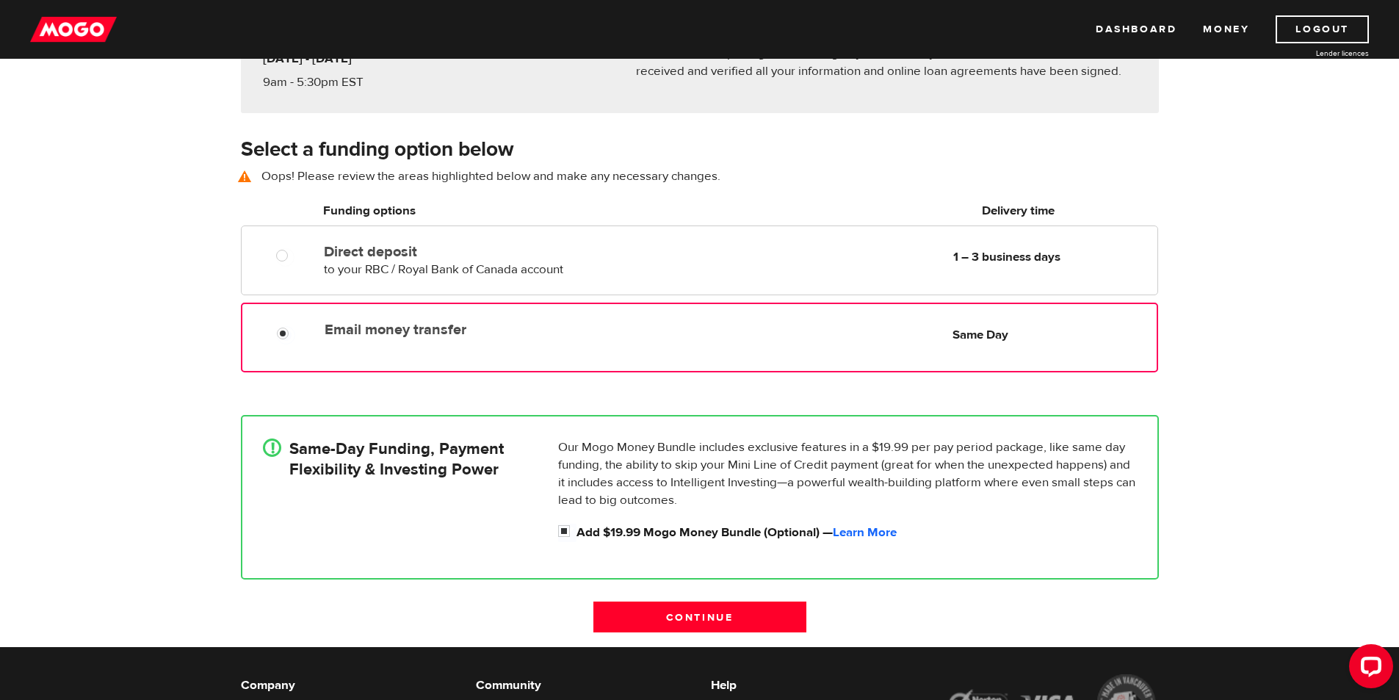
click at [598, 336] on label "Email money transfer" at bounding box center [493, 330] width 337 height 18
click at [295, 336] on input "Email money transfer" at bounding box center [286, 335] width 18 height 18
click at [563, 529] on input "Add $19.99 Mogo Money Bundle (Optional) — Learn More" at bounding box center [567, 533] width 18 height 18
checkbox input "false"
radio input "false"
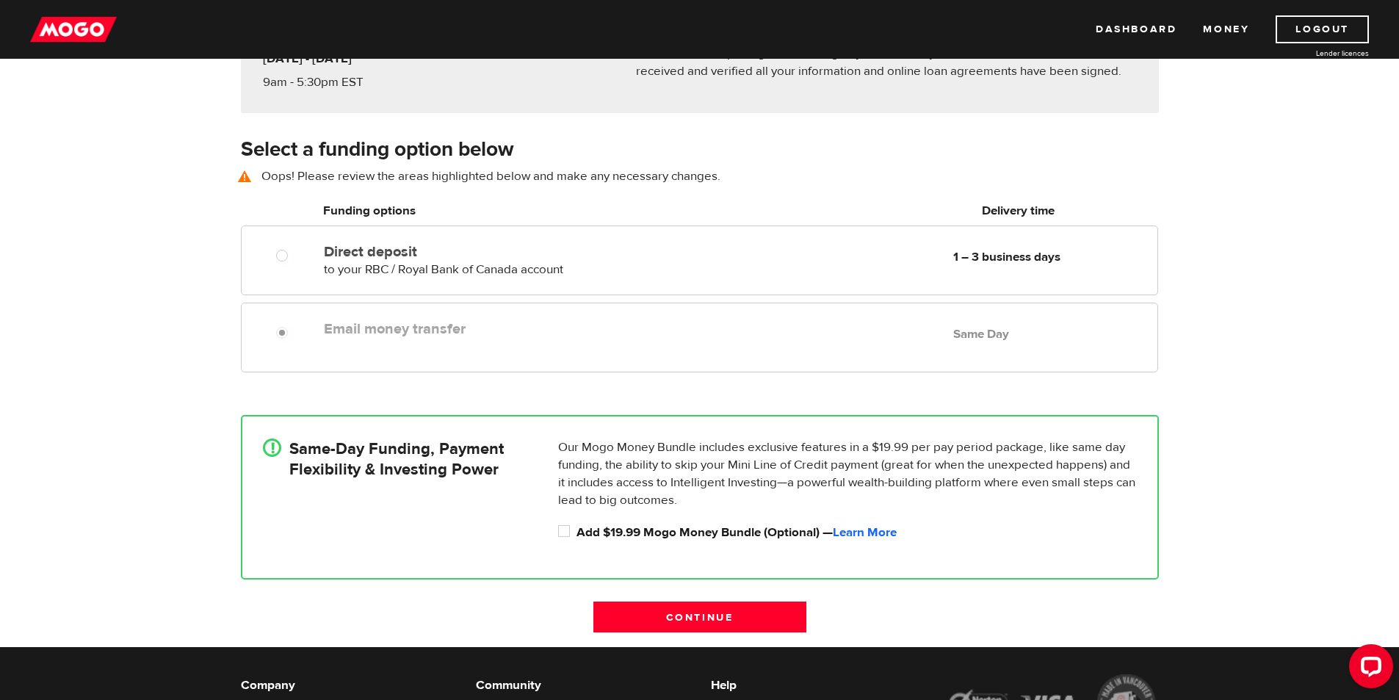
click at [804, 344] on div "Email money transfer Delivery in Same Day Same Day" at bounding box center [699, 338] width 917 height 70
click at [712, 615] on input "Continue" at bounding box center [700, 617] width 213 height 31
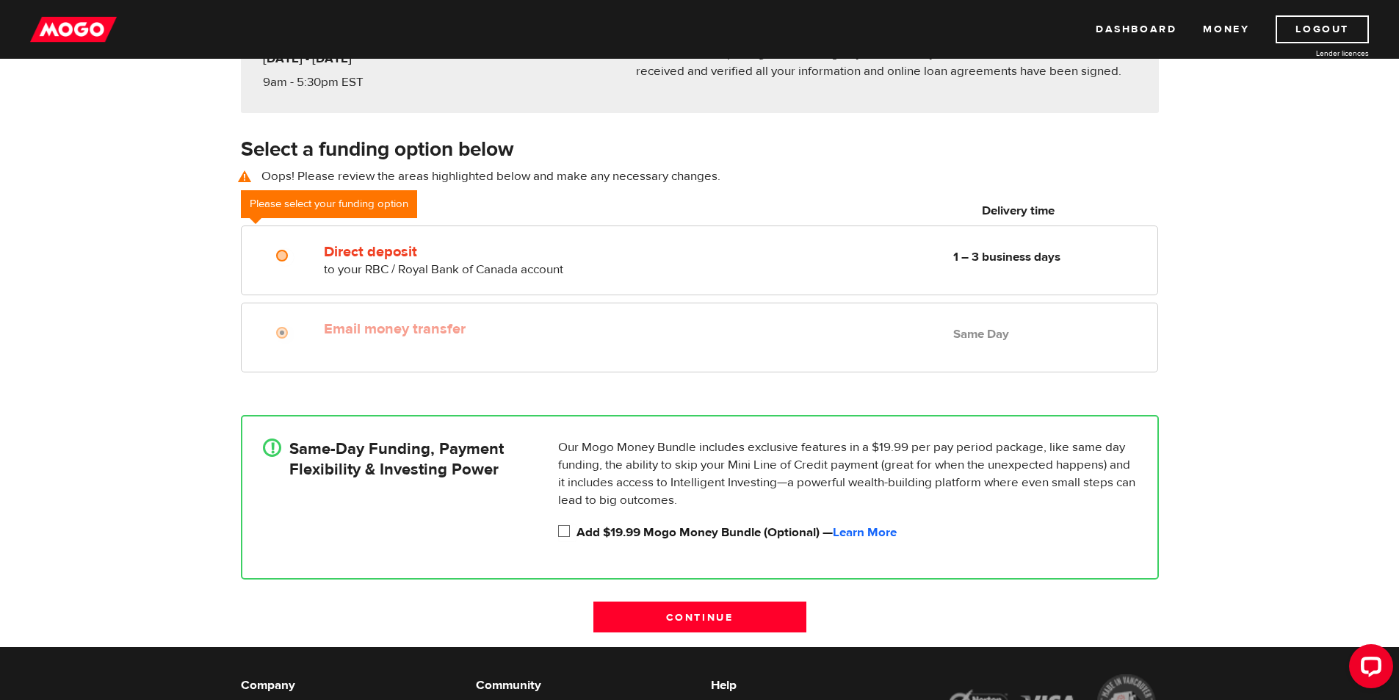
click at [575, 529] on input "Add $19.99 Mogo Money Bundle (Optional) — Learn More" at bounding box center [567, 533] width 18 height 18
checkbox input "true"
click at [654, 621] on input "Continue" at bounding box center [700, 617] width 213 height 31
click at [704, 621] on input "Continue" at bounding box center [700, 617] width 213 height 31
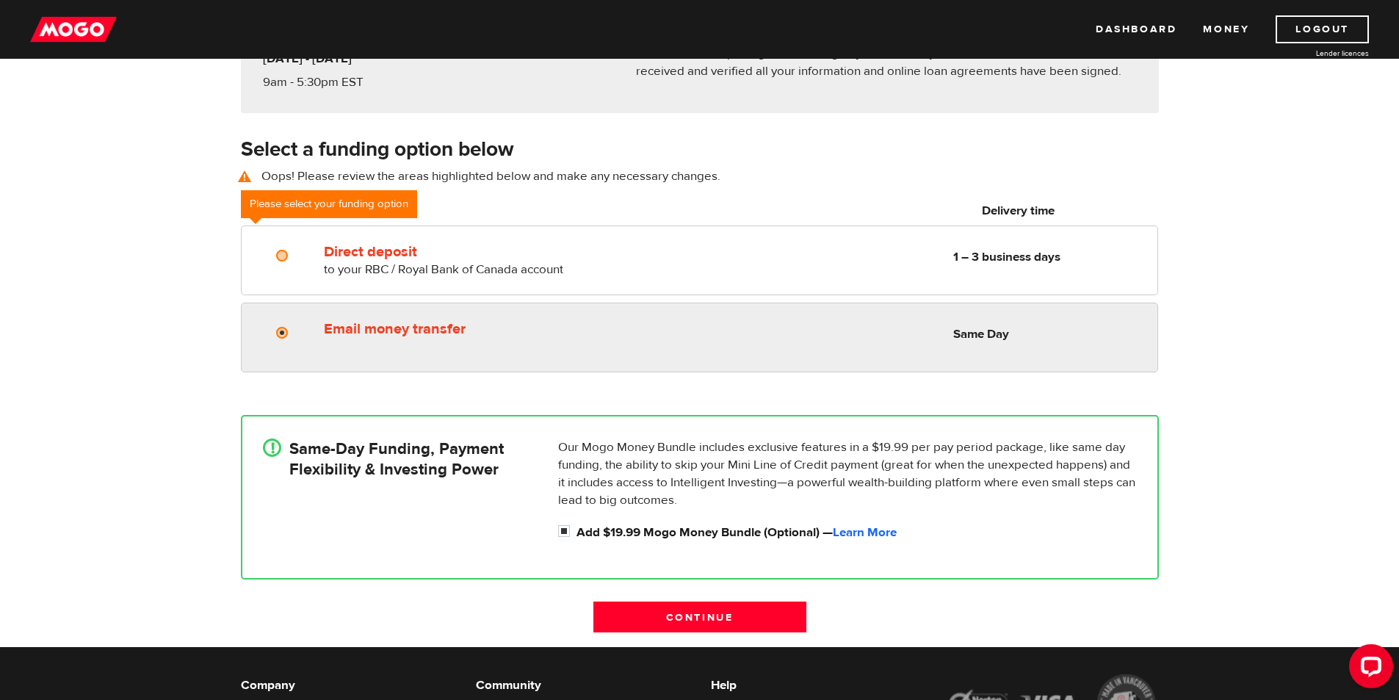
radio input "true"
click at [491, 328] on label "Email money transfer" at bounding box center [493, 329] width 338 height 18
click at [295, 328] on input "Email money transfer" at bounding box center [285, 334] width 18 height 18
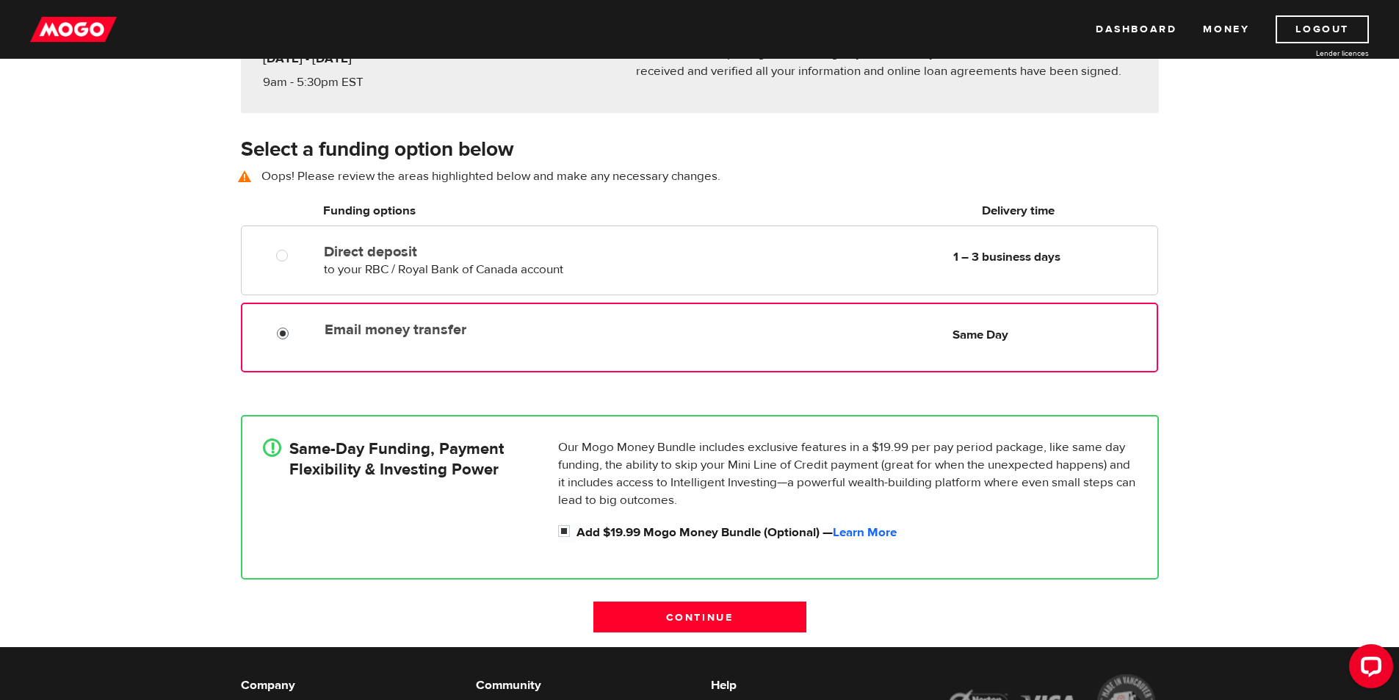
click at [497, 353] on div "Email money transfer Delivery in Same Day Same Day" at bounding box center [699, 338] width 917 height 70
click at [562, 529] on input "Add $19.99 Mogo Money Bundle (Optional) — Learn More" at bounding box center [567, 533] width 18 height 18
checkbox input "false"
radio input "false"
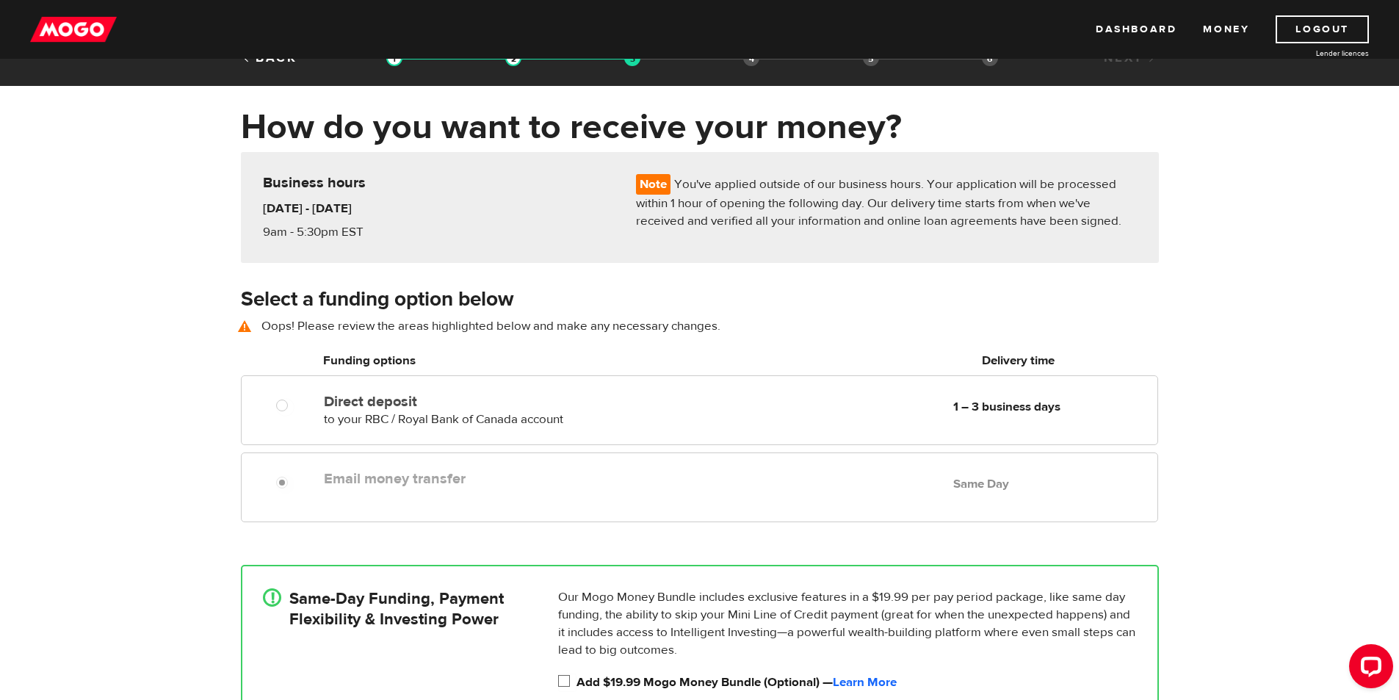
scroll to position [0, 0]
